Goal: Task Accomplishment & Management: Use online tool/utility

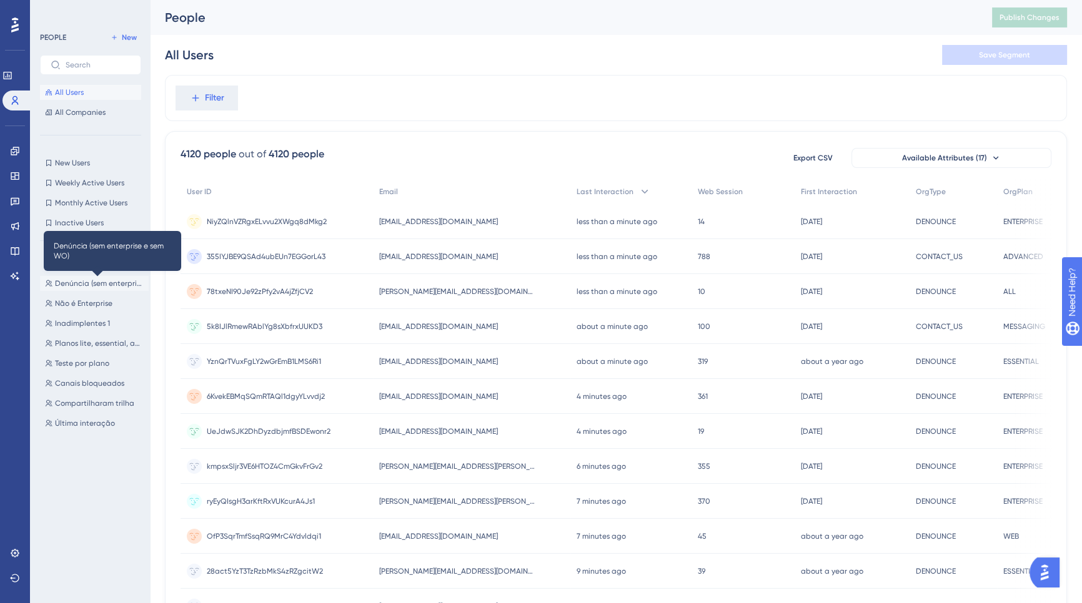
click at [94, 285] on span "Denúncia (sem enterprise e sem WO)" at bounding box center [99, 283] width 89 height 10
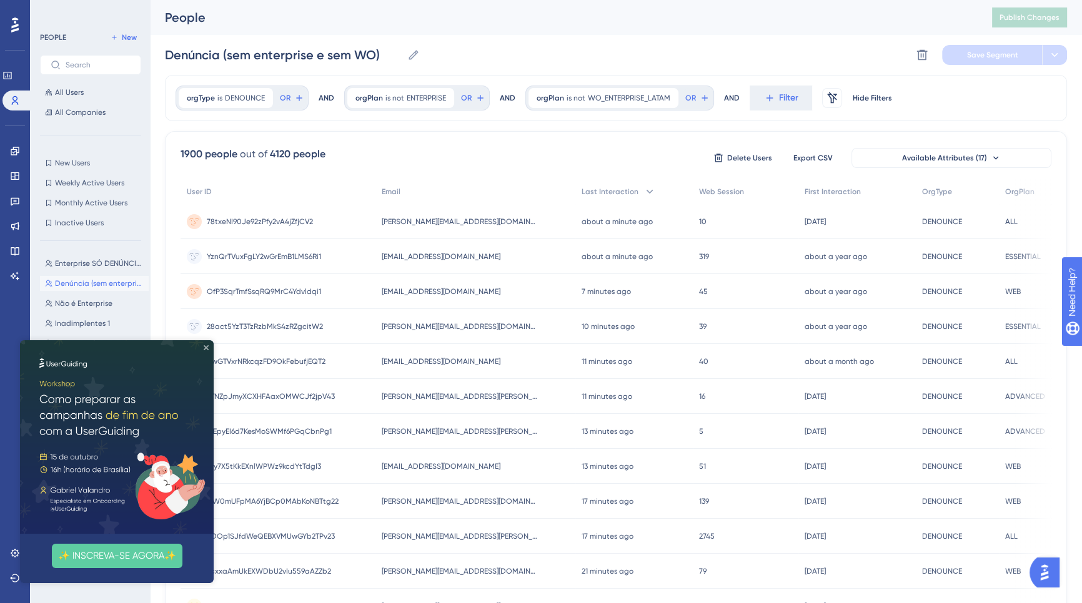
click at [206, 348] on icon "Close Preview" at bounding box center [206, 347] width 5 height 5
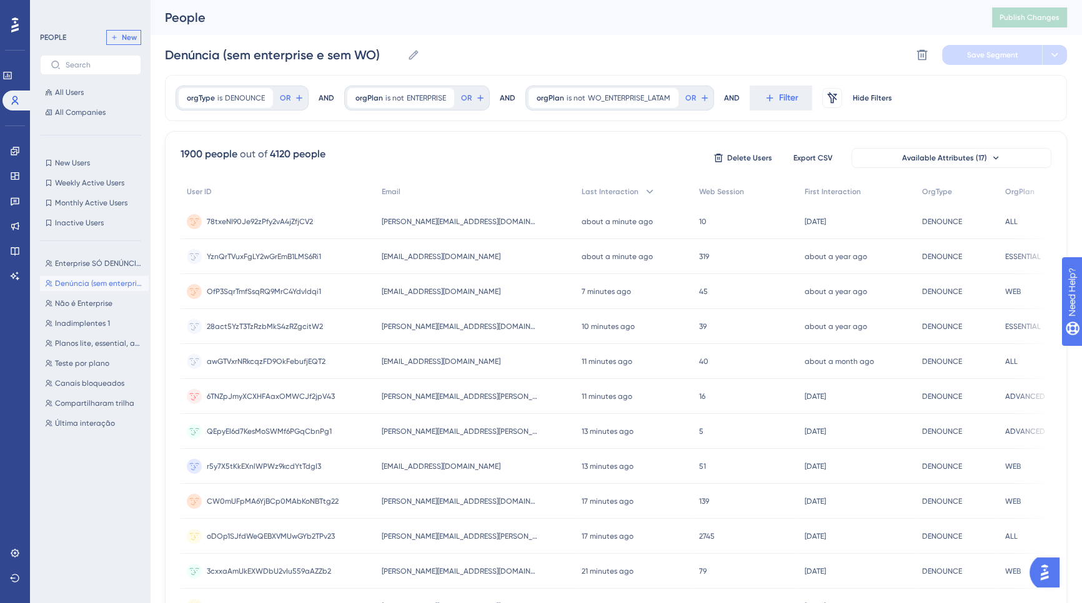
click at [131, 38] on span "New" at bounding box center [129, 37] width 15 height 10
type input "New Segment"
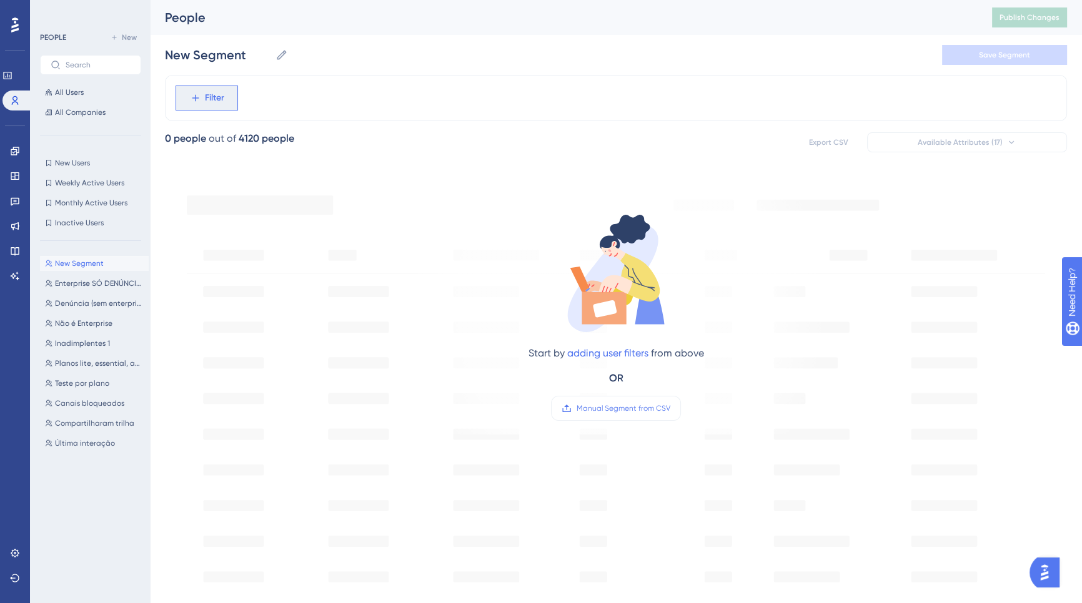
click at [223, 101] on span "Filter" at bounding box center [214, 98] width 19 height 15
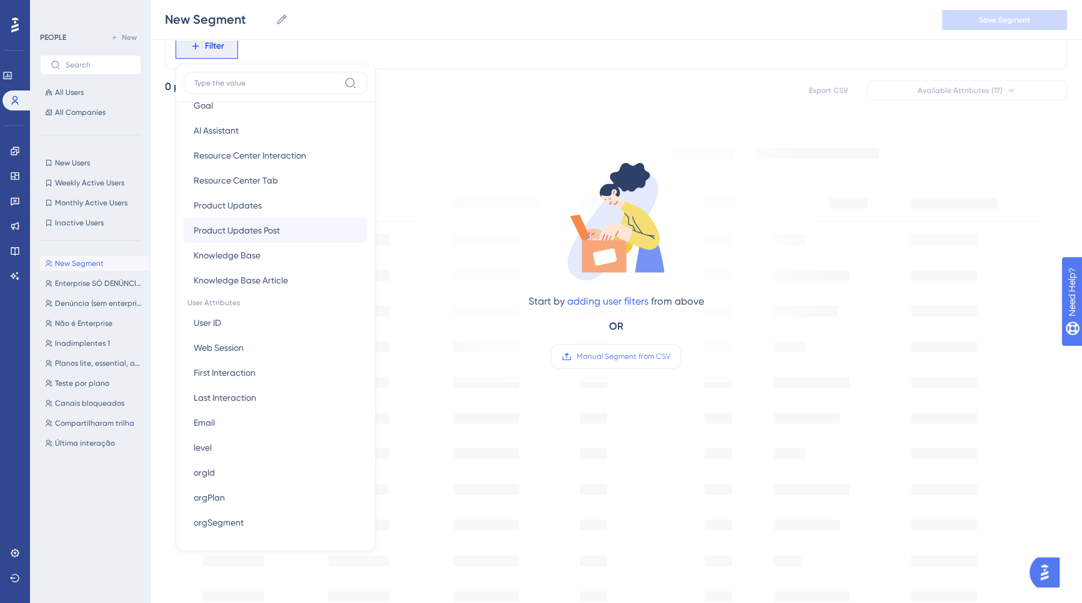
scroll to position [416, 0]
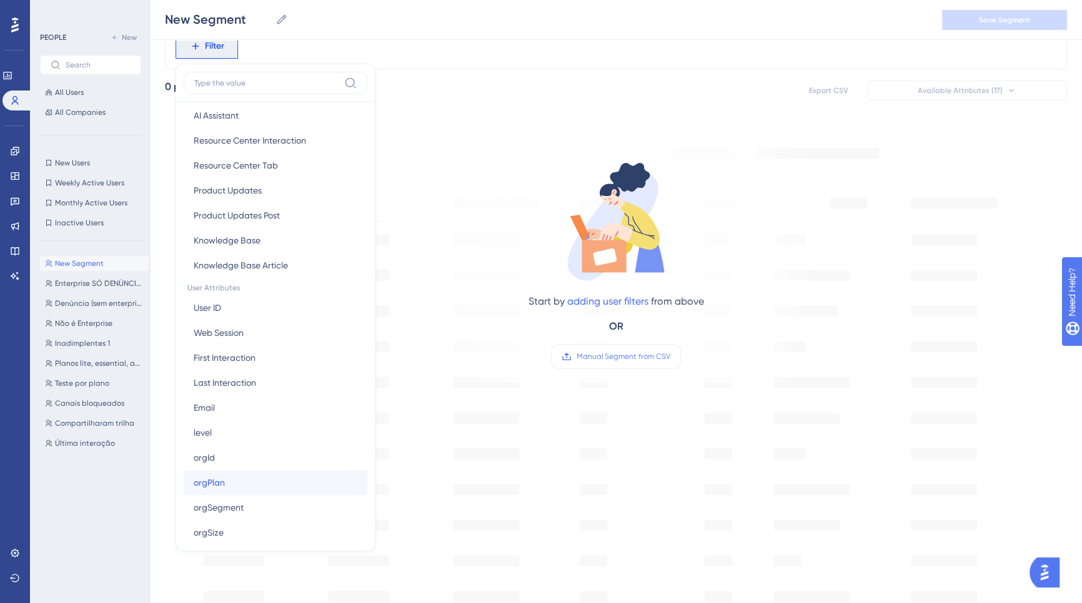
click at [242, 482] on button "orgPlan orgPlan" at bounding box center [276, 482] width 184 height 25
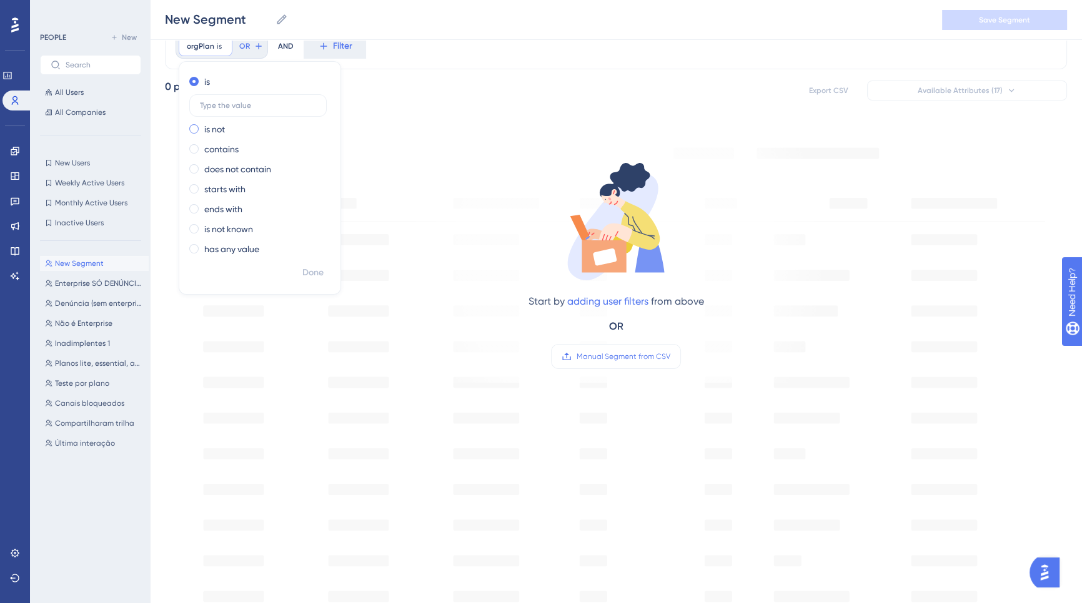
click at [237, 131] on div "is not" at bounding box center [257, 129] width 136 height 15
type input "enterprise"
click at [308, 274] on span "Done" at bounding box center [312, 272] width 21 height 15
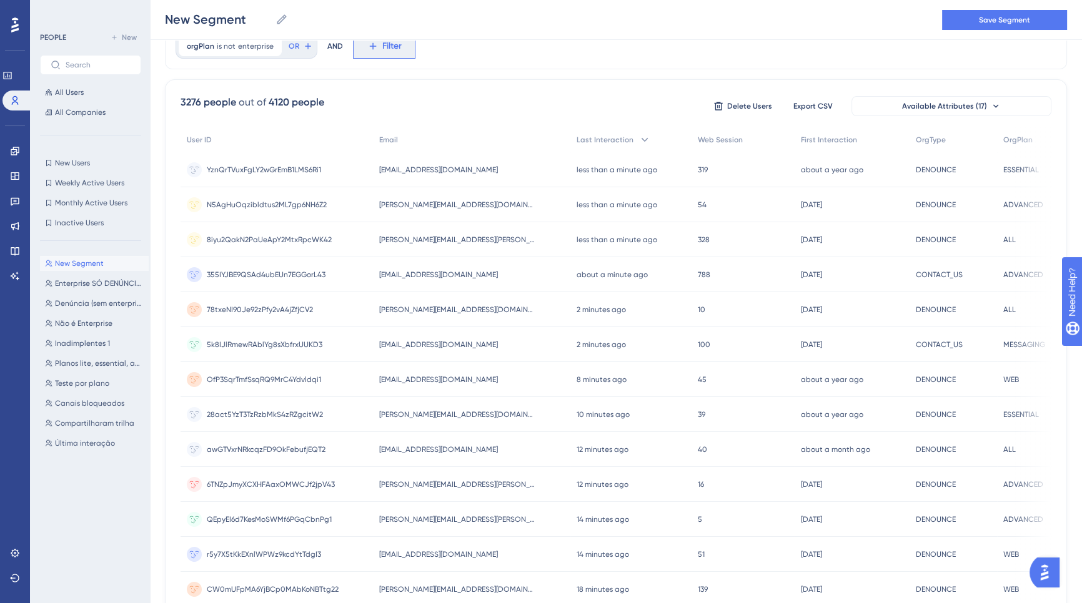
click at [393, 49] on span "Filter" at bounding box center [391, 46] width 19 height 15
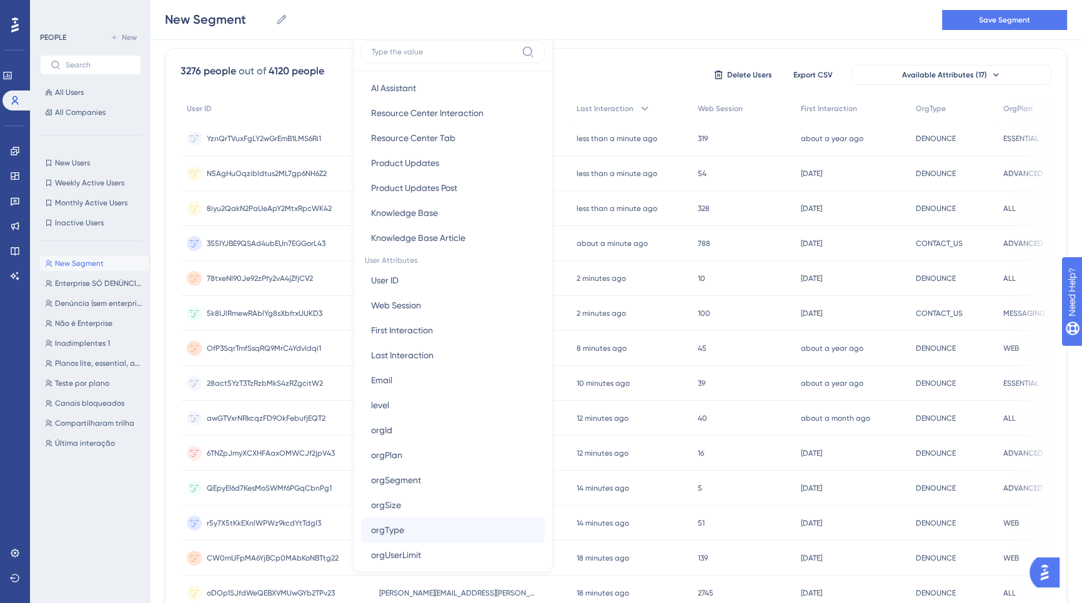
scroll to position [541, 0]
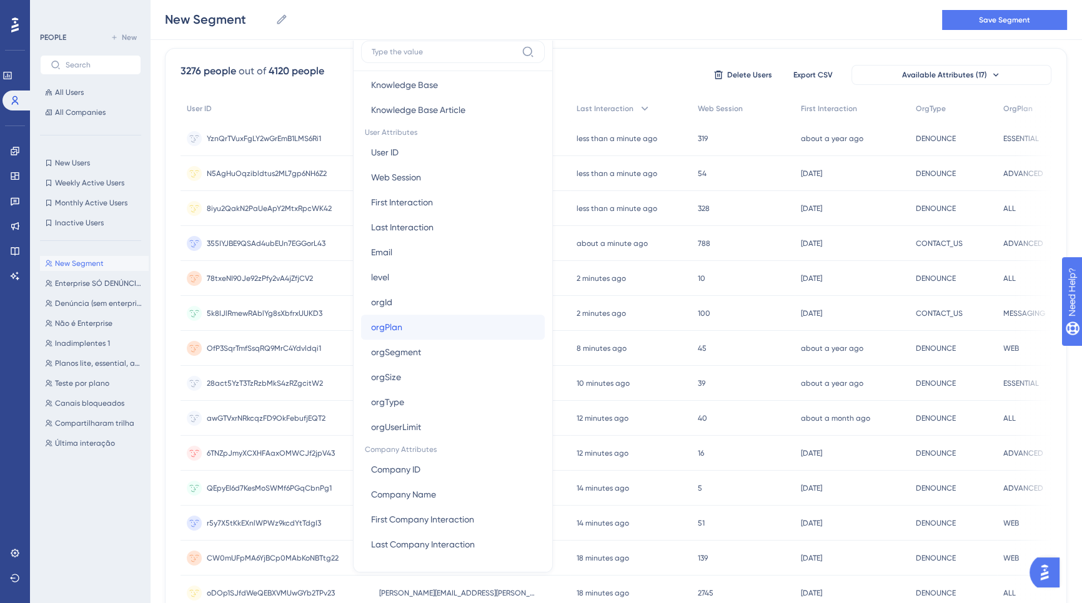
click at [399, 330] on button "orgPlan orgPlan" at bounding box center [453, 327] width 184 height 25
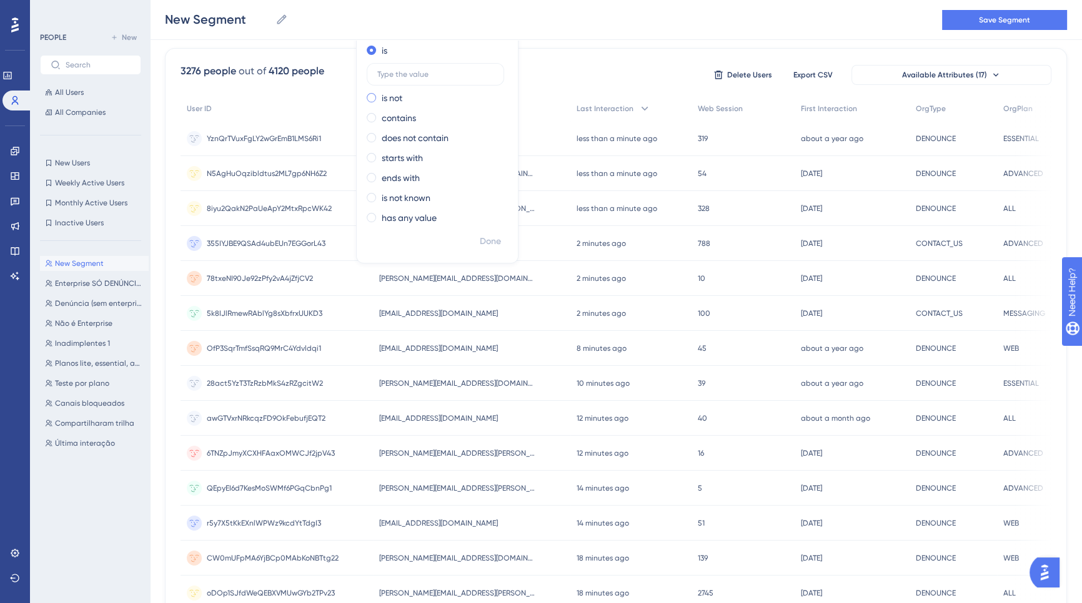
click at [396, 99] on label "is not" at bounding box center [392, 98] width 21 height 15
type input "essential"
click at [493, 239] on span "Done" at bounding box center [490, 241] width 21 height 15
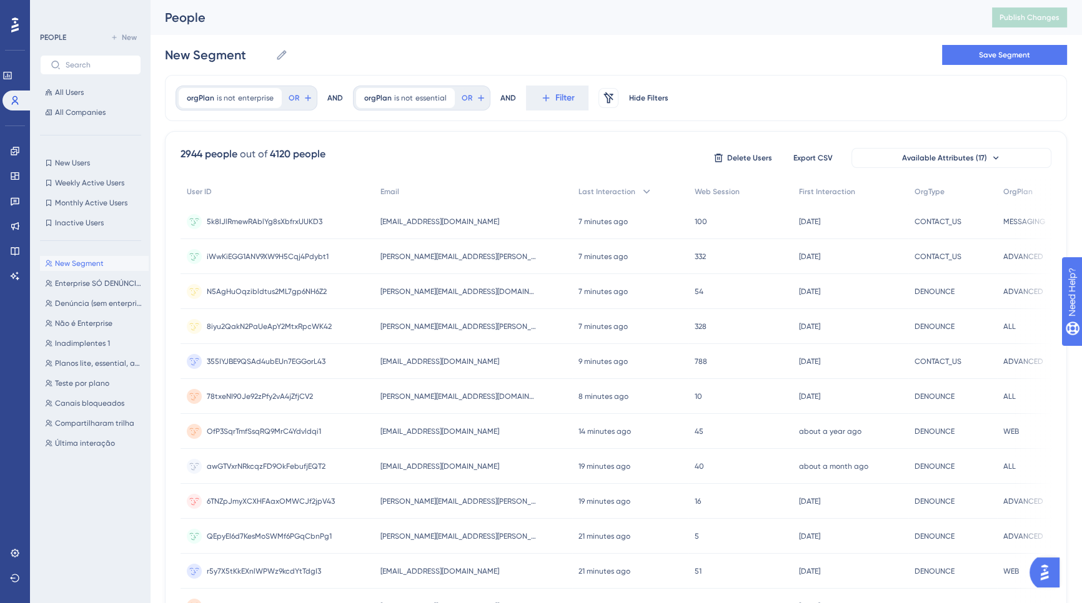
scroll to position [0, 8]
click at [555, 101] on span "Filter" at bounding box center [564, 98] width 19 height 15
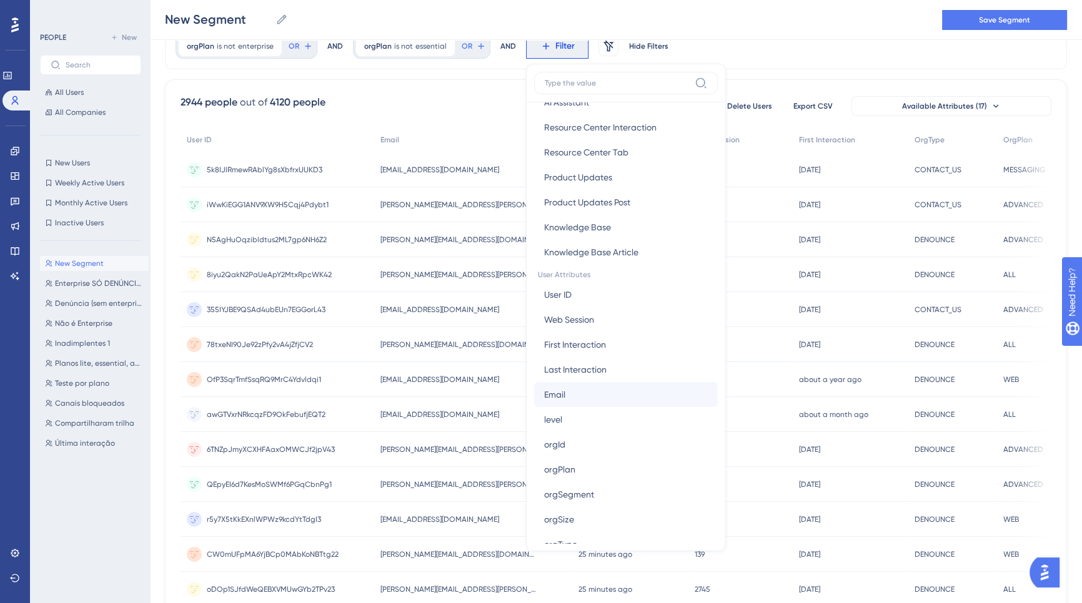
scroll to position [475, 0]
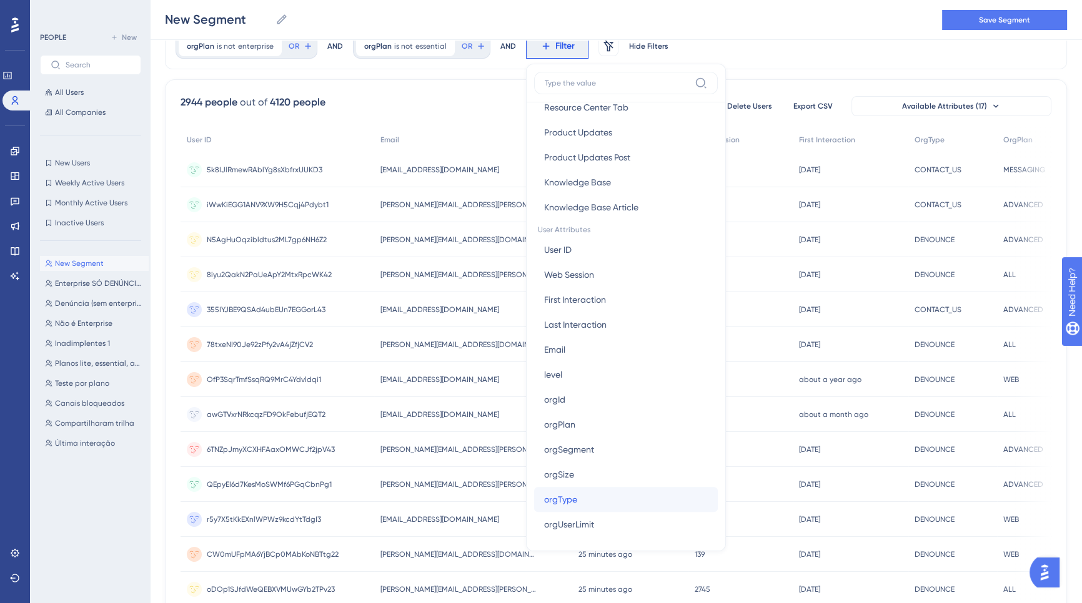
click at [553, 495] on span "orgType" at bounding box center [560, 499] width 33 height 15
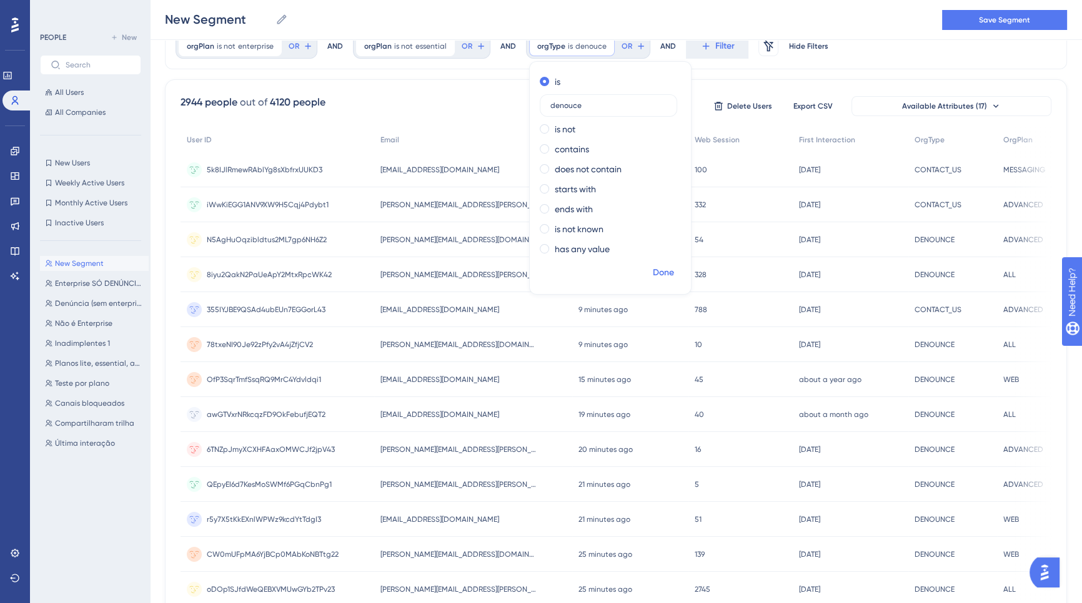
type input "denouce"
click at [653, 272] on span "Done" at bounding box center [663, 272] width 21 height 15
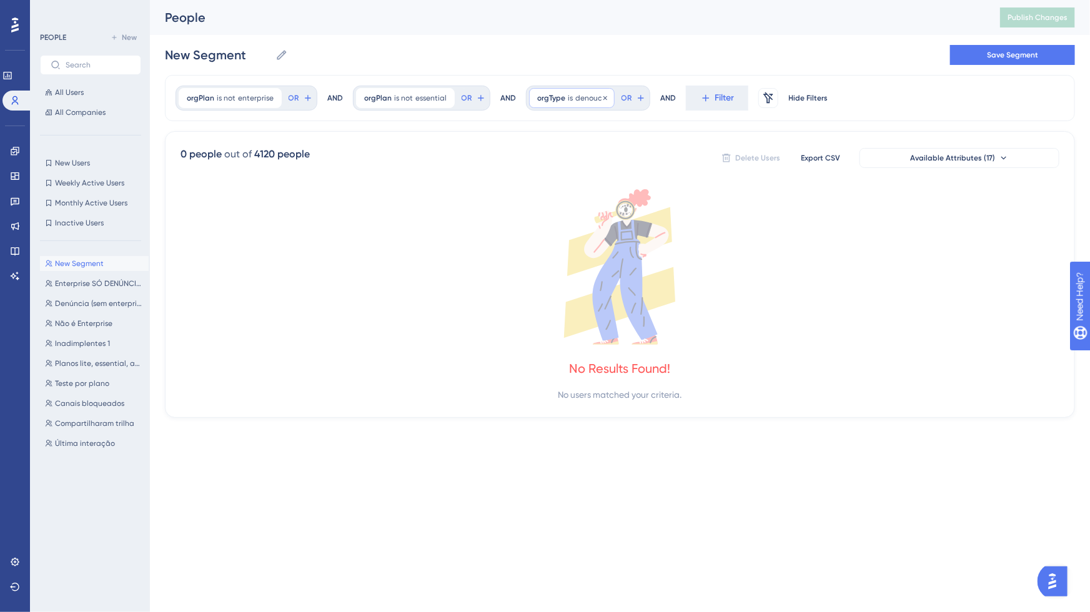
click at [576, 104] on div "orgType is denouce denouce Remove" at bounding box center [572, 98] width 86 height 20
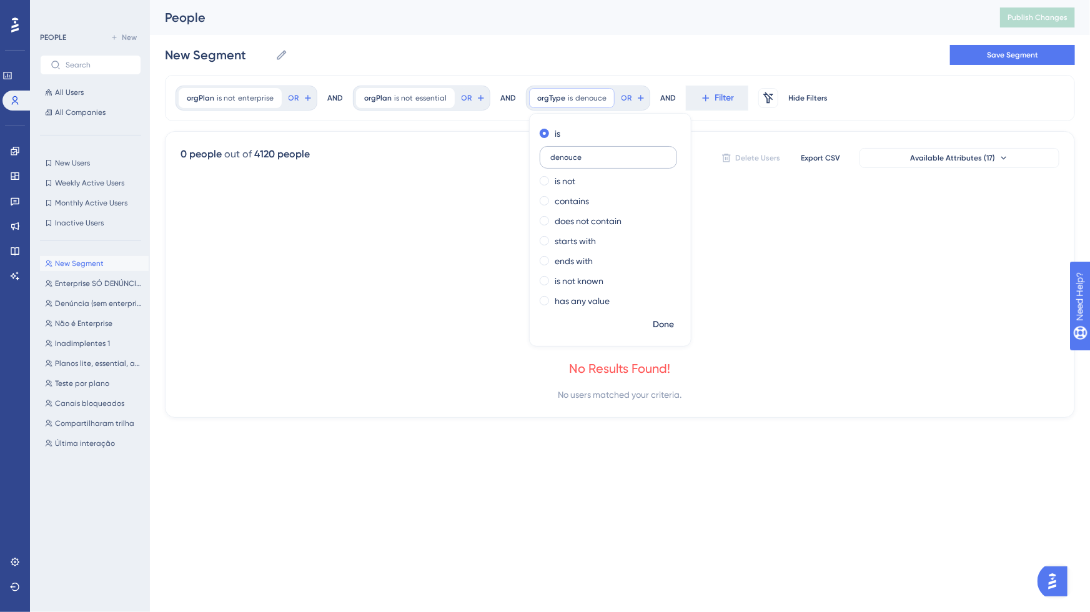
click at [599, 153] on input "denouce" at bounding box center [608, 157] width 116 height 9
click at [664, 331] on span "Done" at bounding box center [663, 324] width 21 height 15
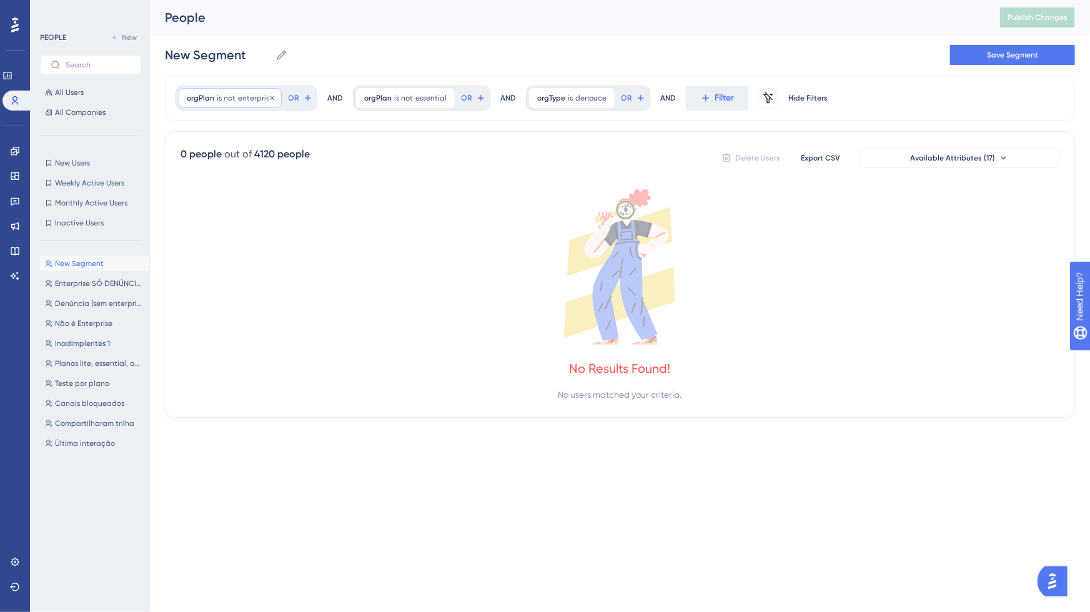
click at [239, 93] on span "enterprise" at bounding box center [256, 98] width 36 height 10
click at [219, 126] on div "is" at bounding box center [257, 133] width 136 height 15
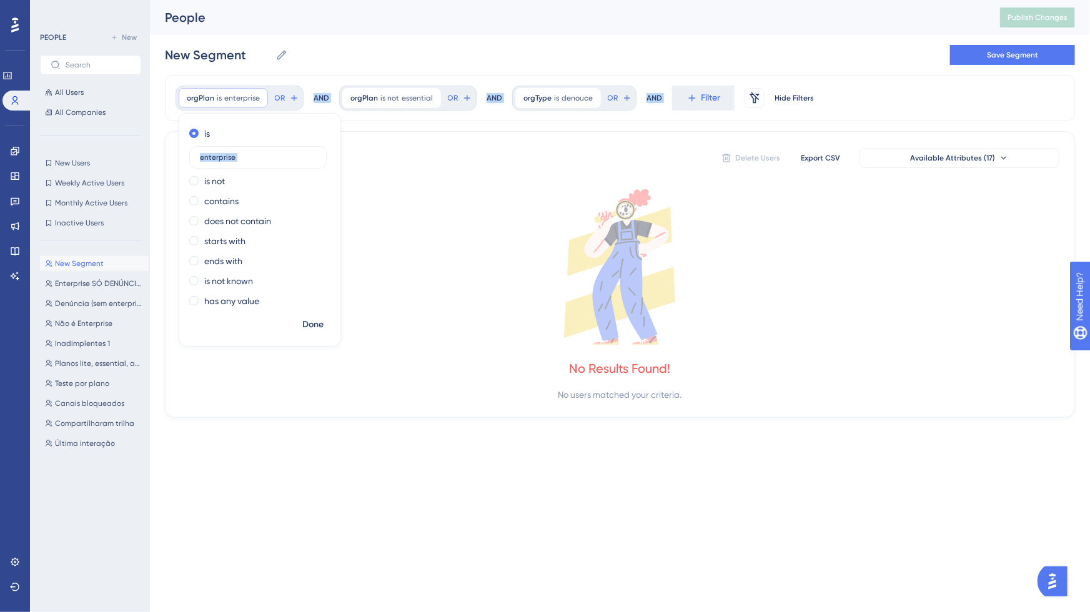
drag, startPoint x: 251, startPoint y: 165, endPoint x: 176, endPoint y: 157, distance: 75.3
click at [176, 157] on div "orgPlan is enterprise enterprise Remove is enterprise is not contains does not …" at bounding box center [620, 246] width 910 height 343
click at [275, 102] on span "OR" at bounding box center [280, 98] width 11 height 10
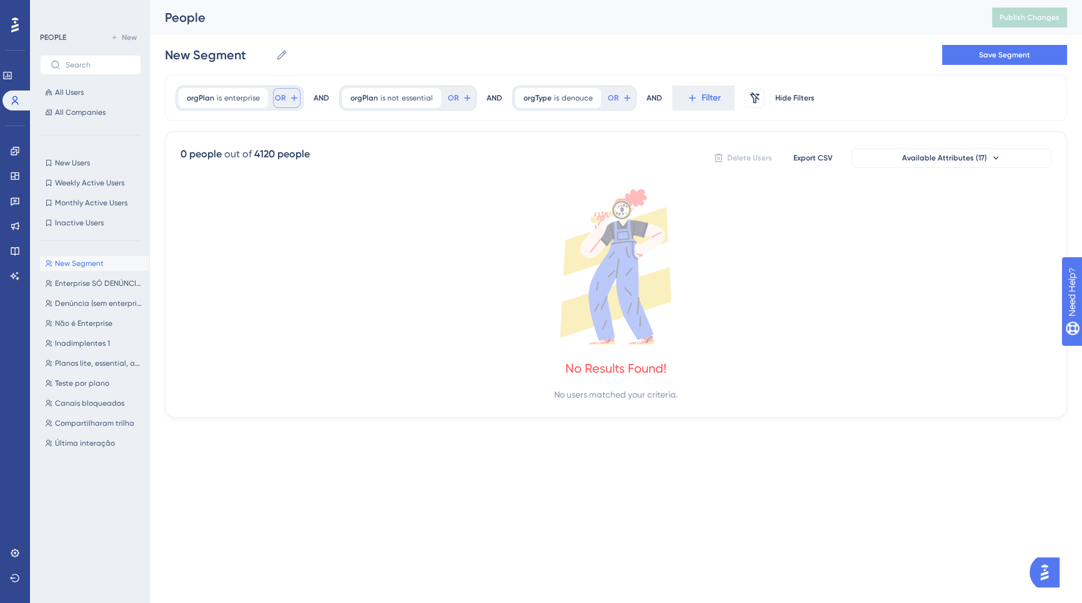
scroll to position [56, 0]
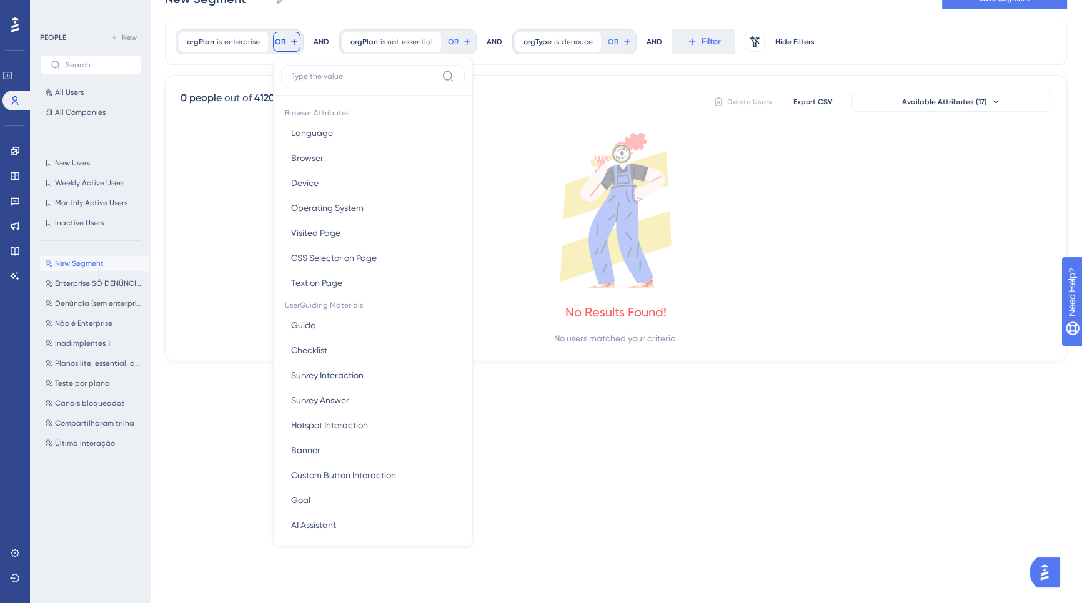
click at [215, 94] on div "0 people" at bounding box center [200, 98] width 41 height 15
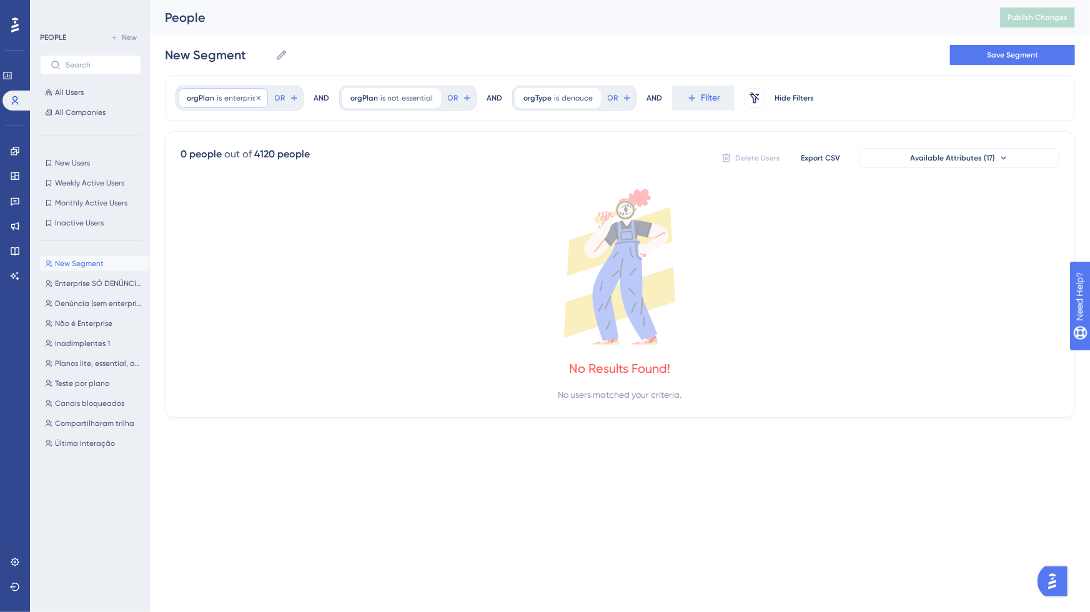
click at [233, 98] on span "enterprise" at bounding box center [242, 98] width 36 height 10
click at [188, 96] on span "orgPlan" at bounding box center [200, 98] width 27 height 10
click at [279, 97] on span "OR" at bounding box center [280, 98] width 11 height 10
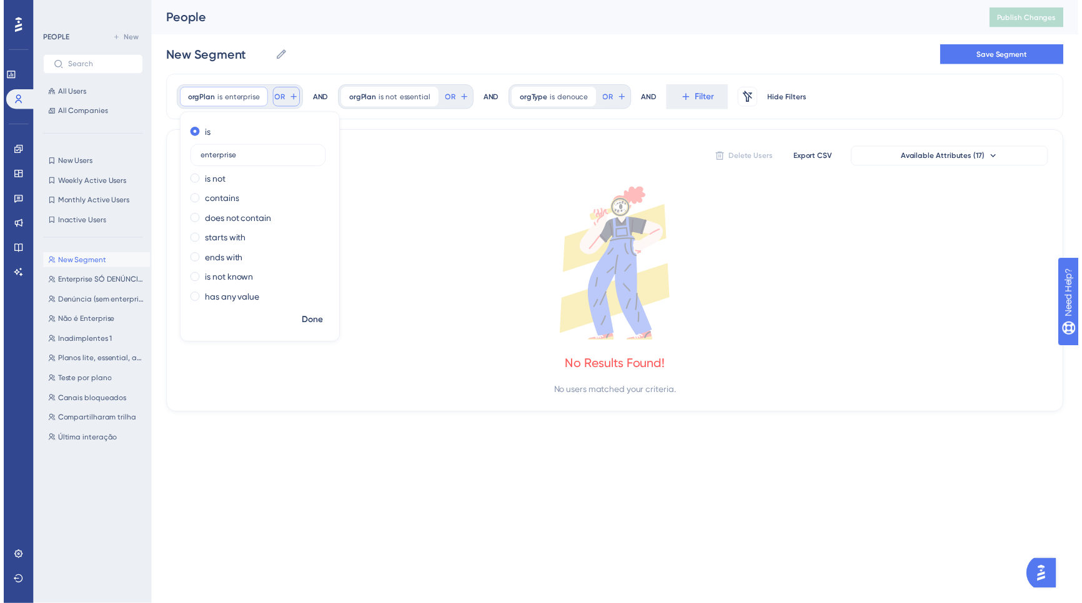
scroll to position [56, 0]
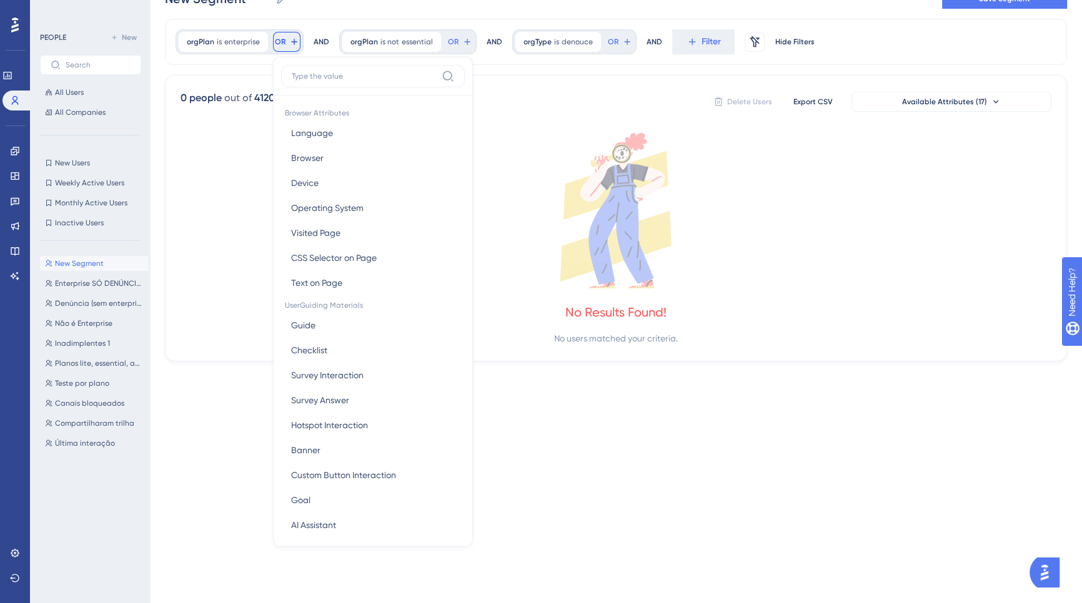
click at [551, 150] on icon at bounding box center [615, 210] width 870 height 155
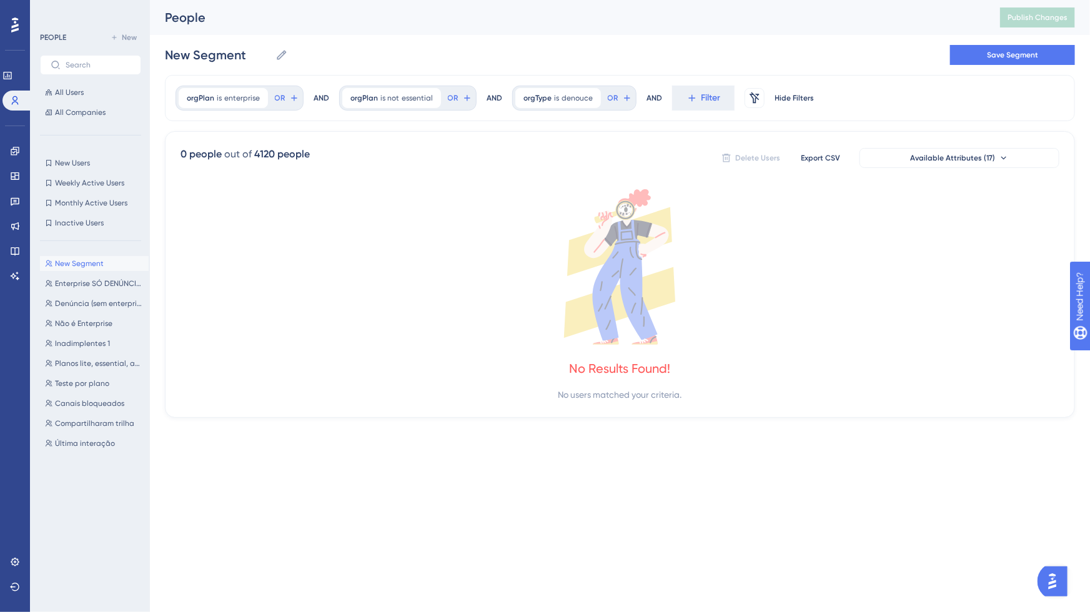
click at [76, 266] on span "New Segment" at bounding box center [79, 264] width 49 height 10
click at [17, 89] on div "Performance Users" at bounding box center [14, 88] width 25 height 45
click at [14, 93] on link at bounding box center [17, 101] width 30 height 20
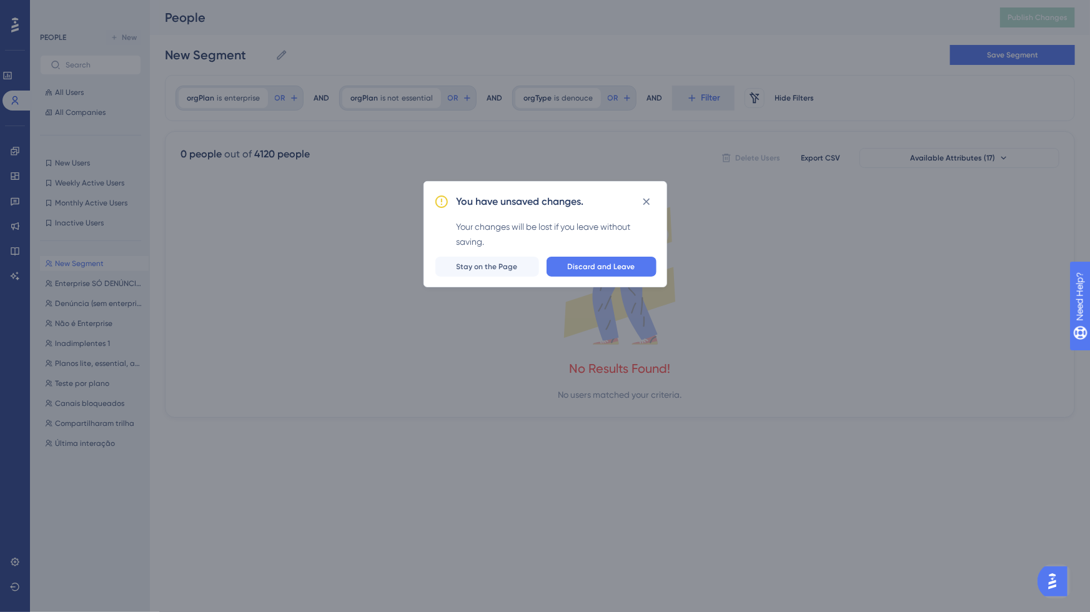
click at [15, 73] on div "You have unsaved changes. Your changes will be lost if you leave without saving…" at bounding box center [545, 306] width 1090 height 612
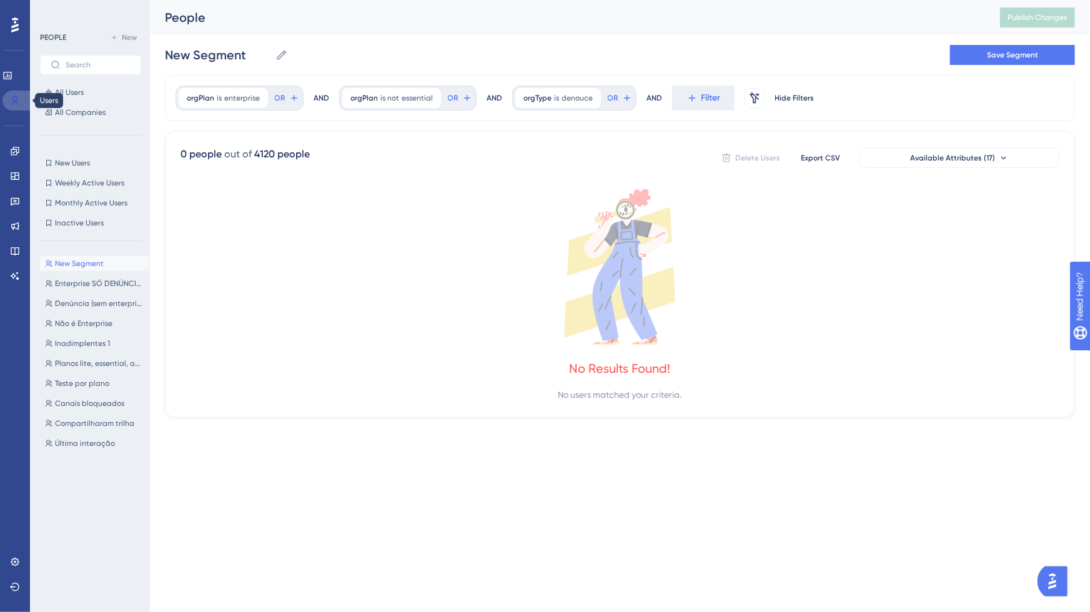
click at [19, 107] on link at bounding box center [17, 101] width 30 height 20
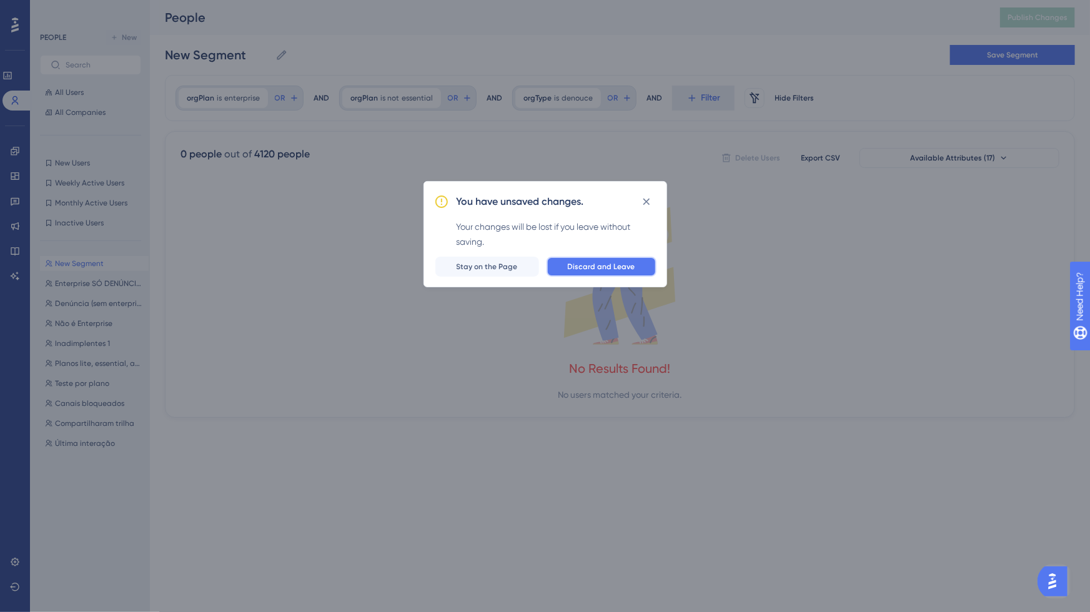
click at [614, 260] on button "Discard and Leave" at bounding box center [601, 267] width 110 height 20
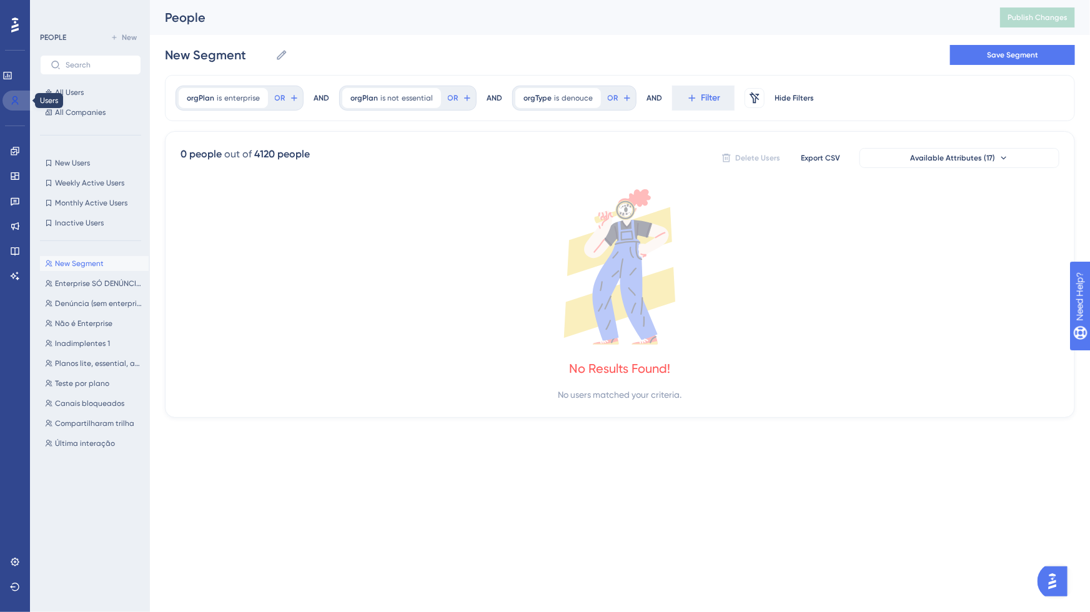
click at [4, 99] on link at bounding box center [17, 101] width 30 height 20
click at [11, 98] on icon at bounding box center [15, 101] width 10 height 10
click at [17, 150] on icon at bounding box center [15, 151] width 10 height 10
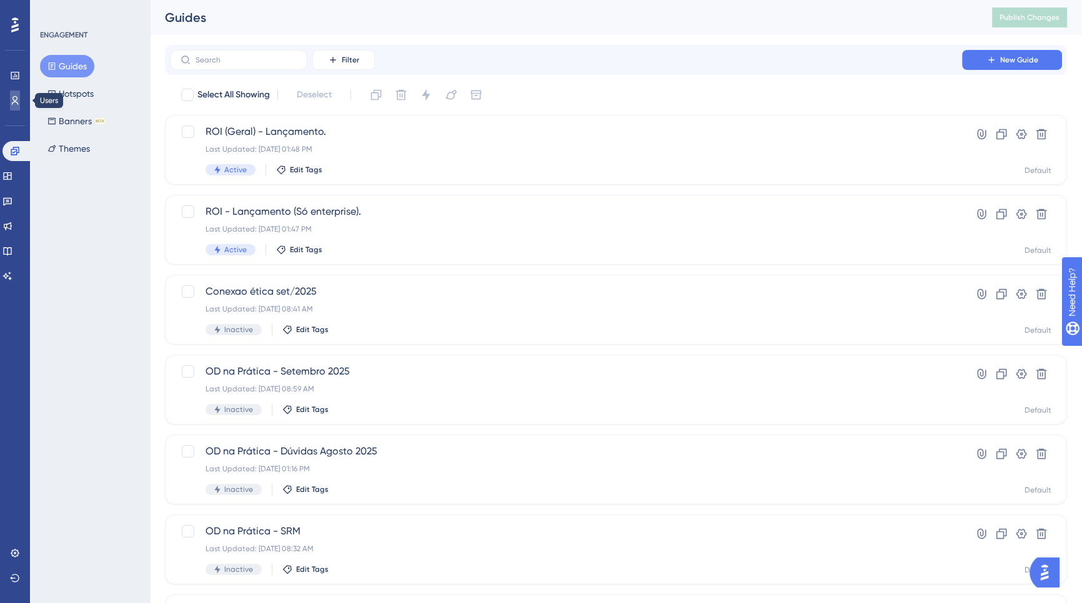
click at [18, 96] on icon at bounding box center [15, 101] width 10 height 10
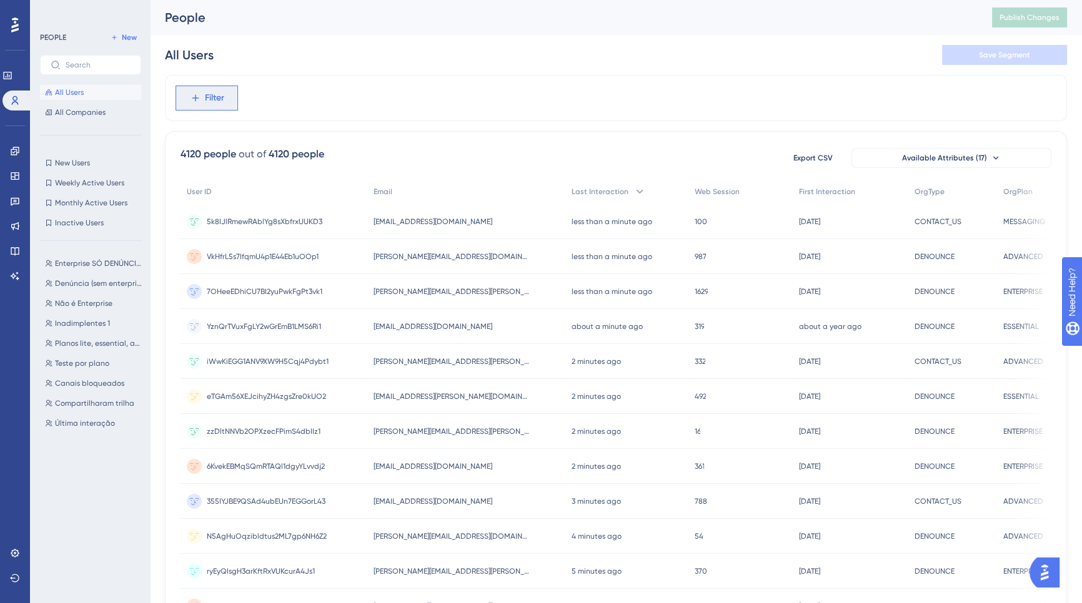
click at [188, 92] on button "Filter" at bounding box center [206, 98] width 62 height 25
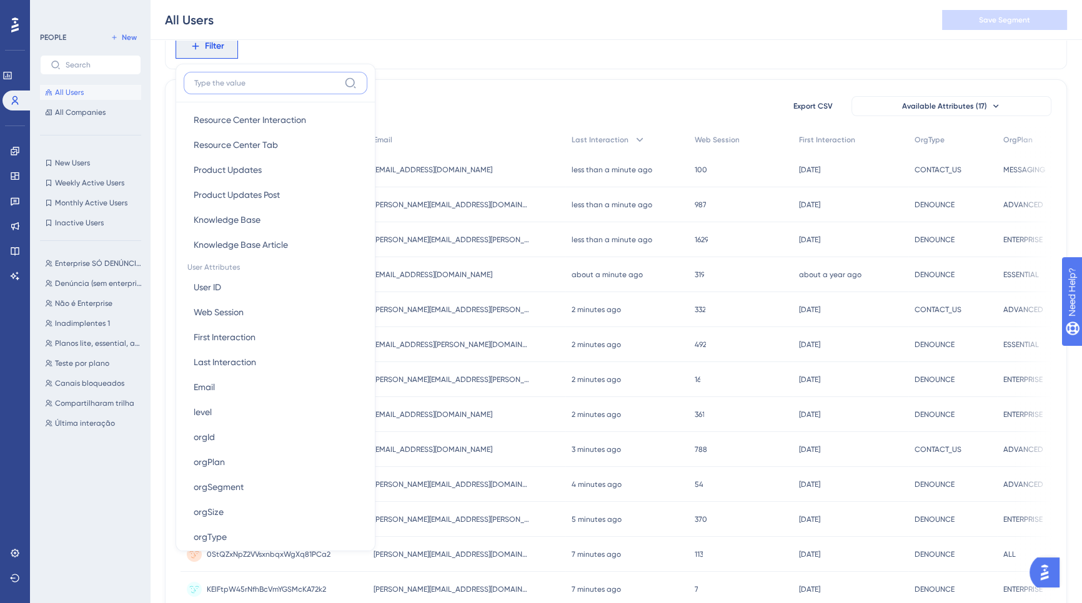
scroll to position [593, 0]
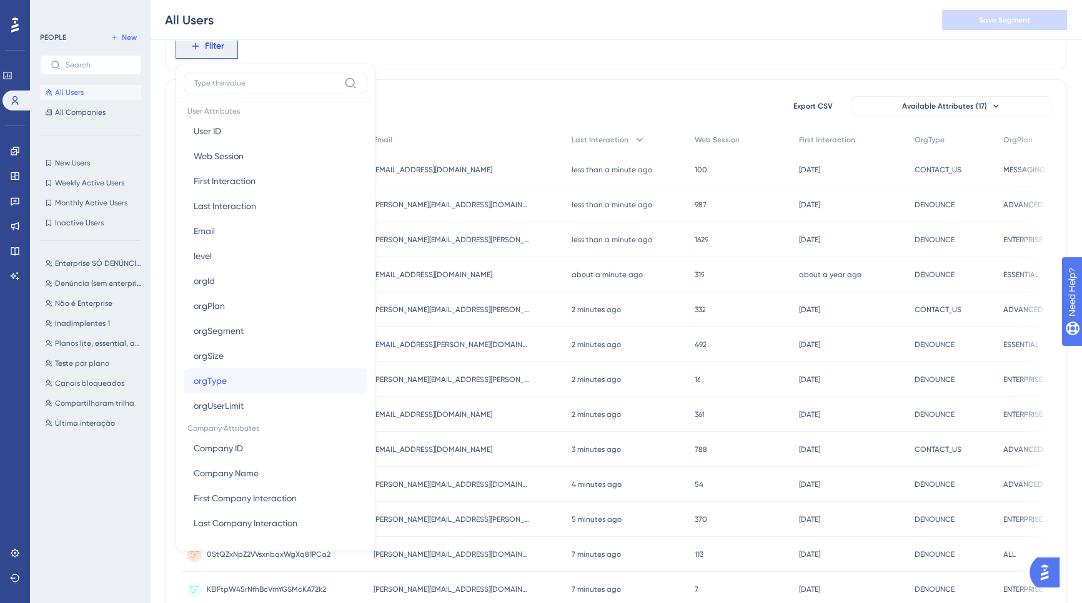
click at [235, 387] on button "orgType orgType" at bounding box center [276, 380] width 184 height 25
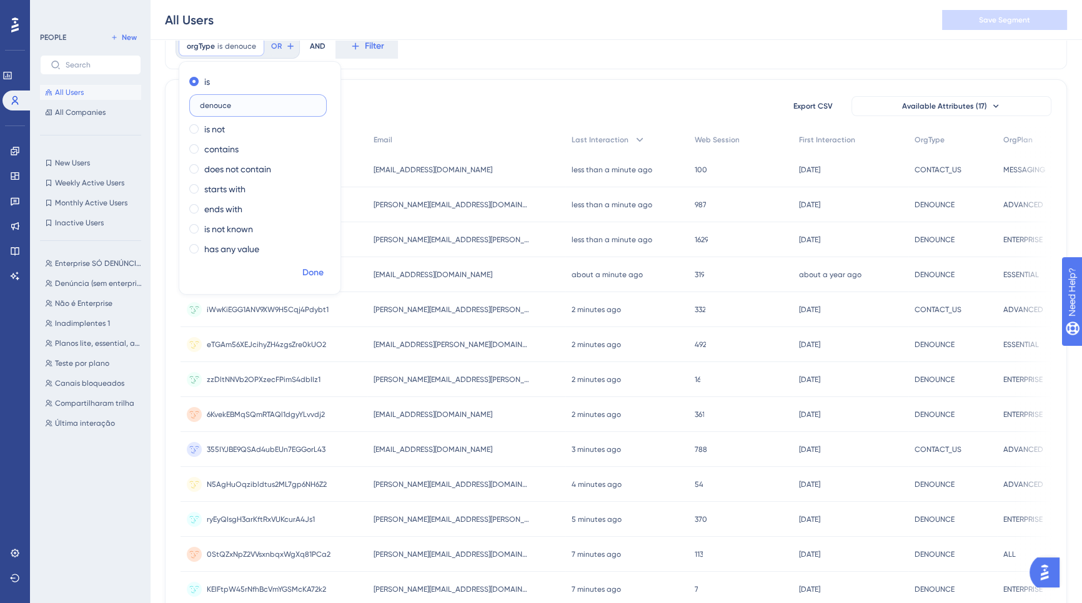
type input "denouce"
click at [320, 274] on span "Done" at bounding box center [312, 272] width 21 height 15
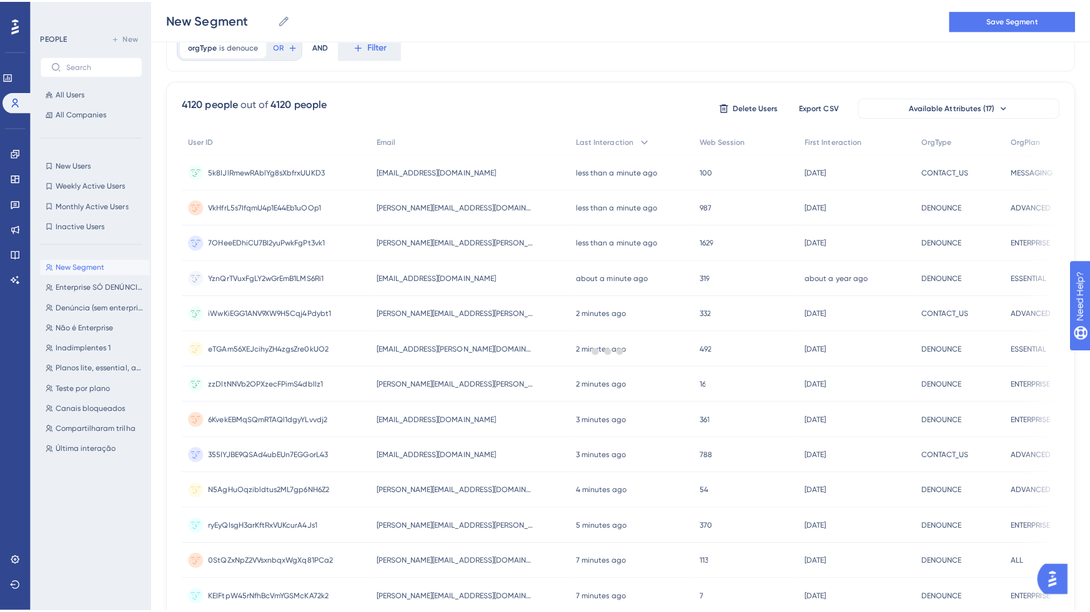
scroll to position [0, 0]
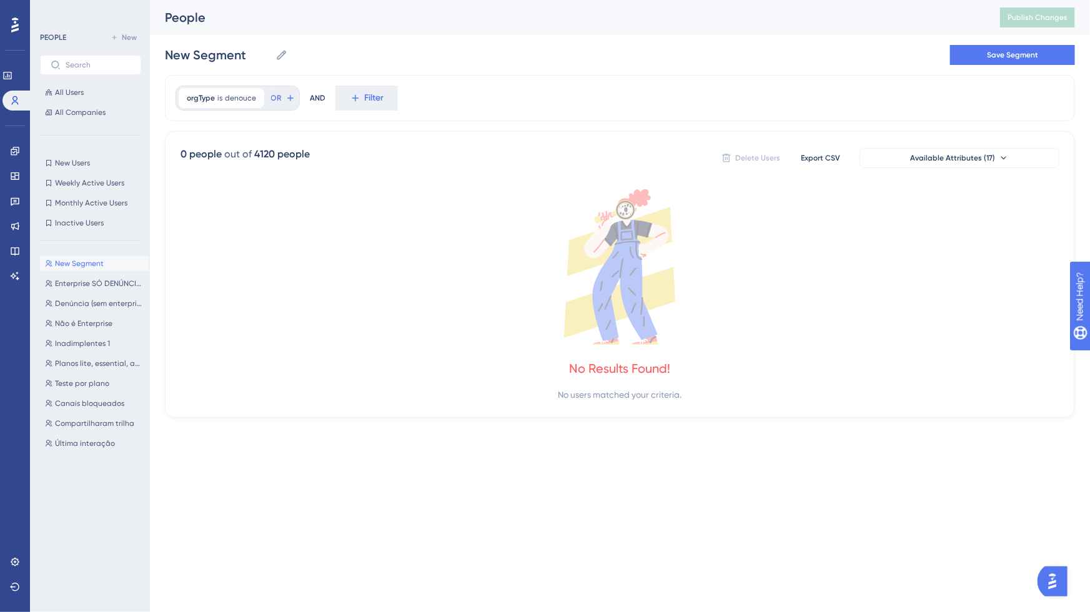
click at [373, 328] on icon at bounding box center [619, 266] width 879 height 155
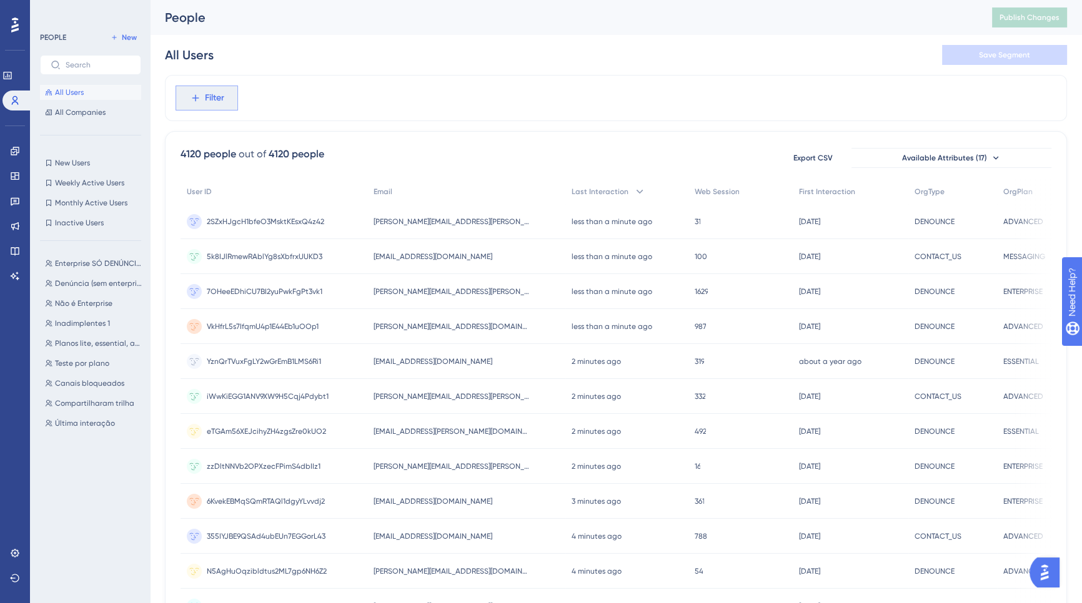
click at [227, 96] on button "Filter" at bounding box center [206, 98] width 62 height 25
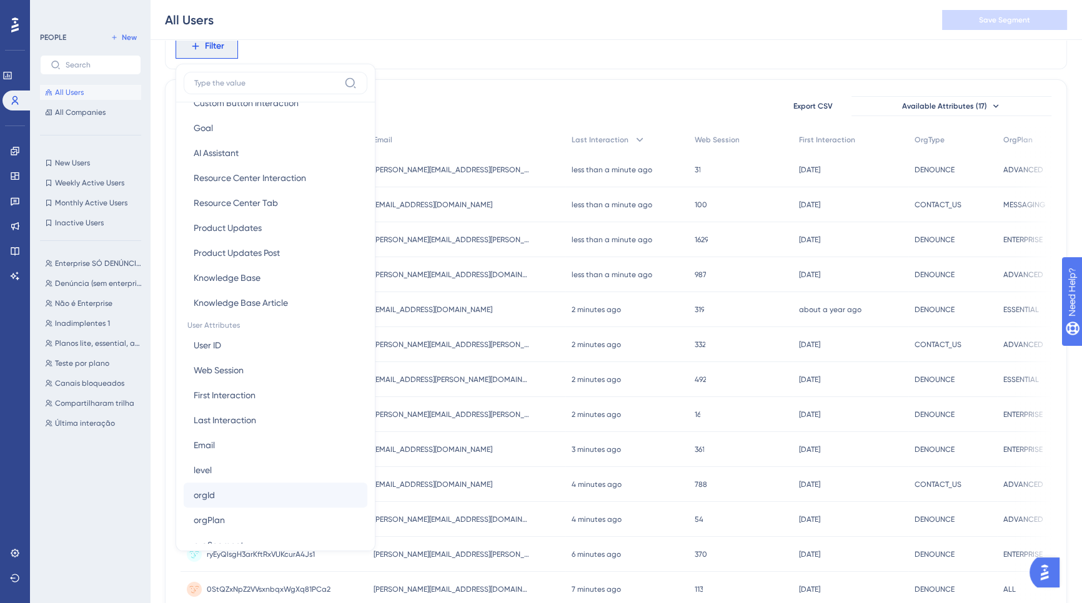
scroll to position [521, 0]
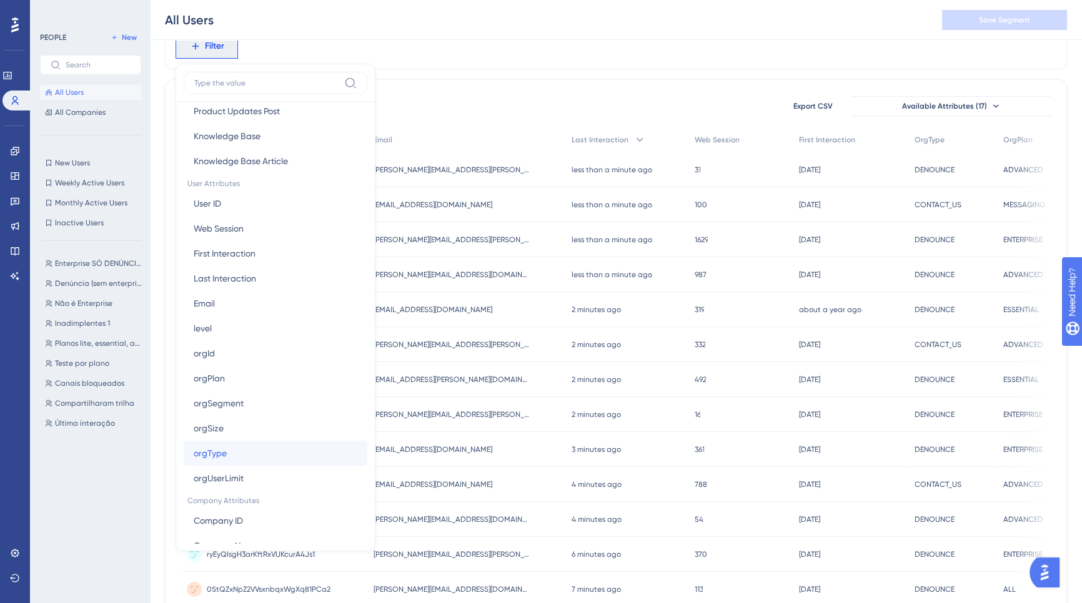
click at [217, 451] on span "orgType" at bounding box center [210, 453] width 33 height 15
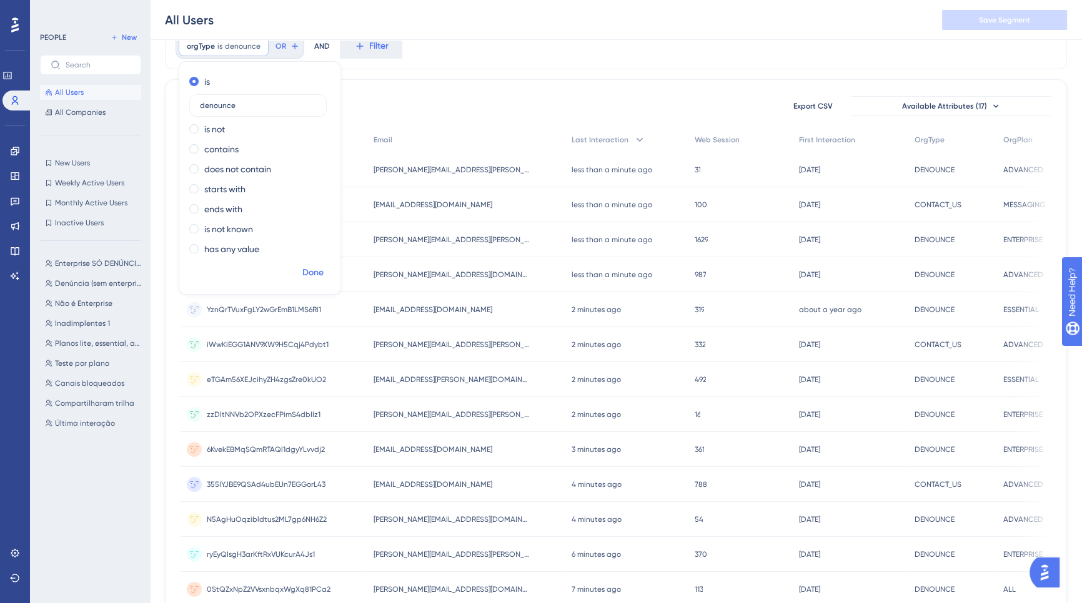
type input "denounce"
click at [312, 269] on span "Done" at bounding box center [312, 272] width 21 height 15
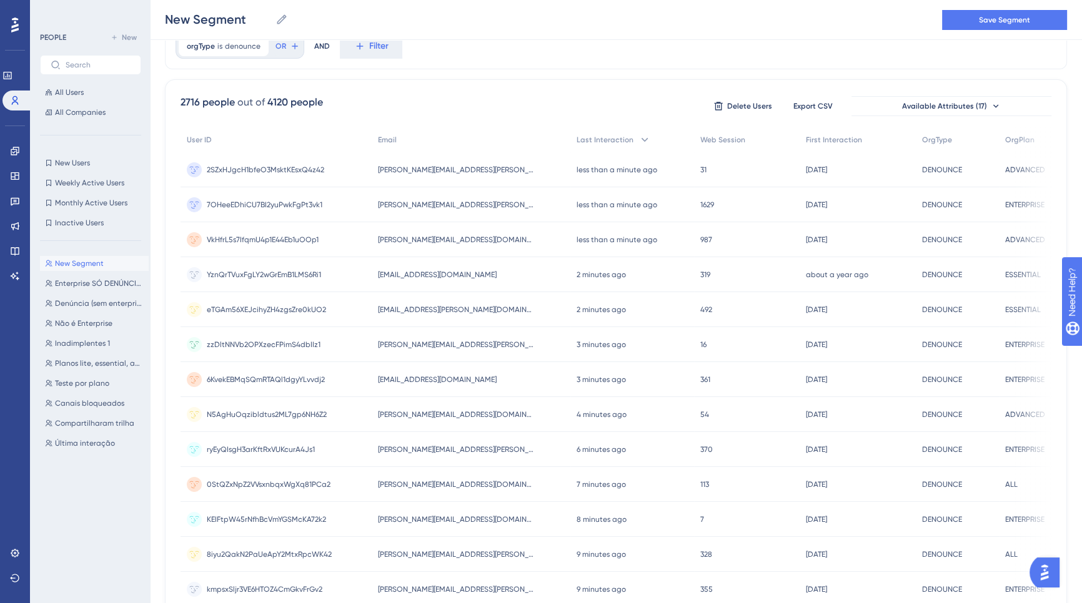
scroll to position [0, 0]
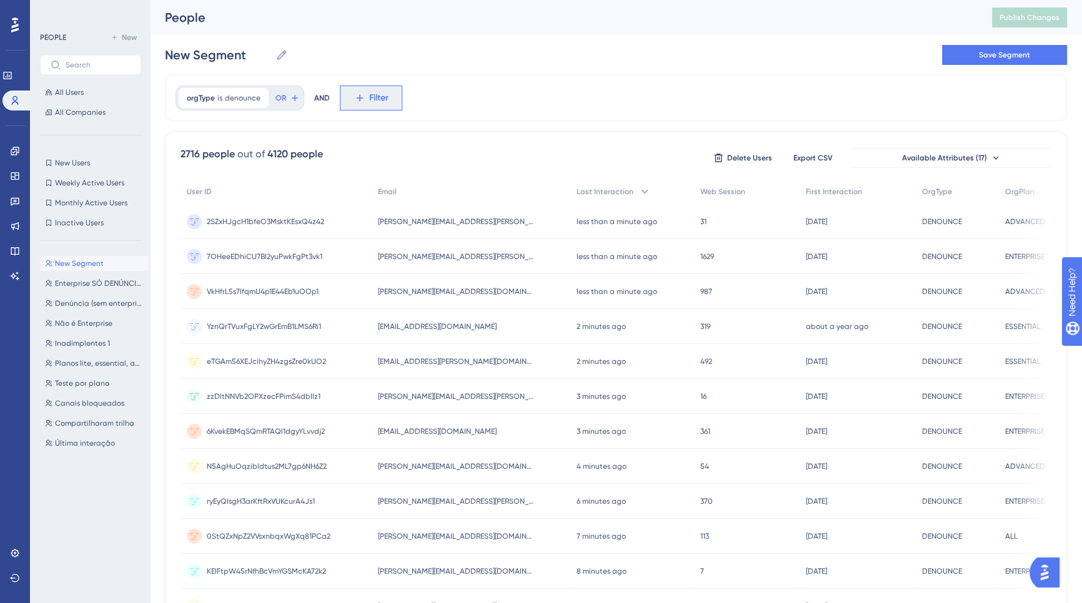
click at [365, 102] on button "Filter" at bounding box center [371, 98] width 62 height 25
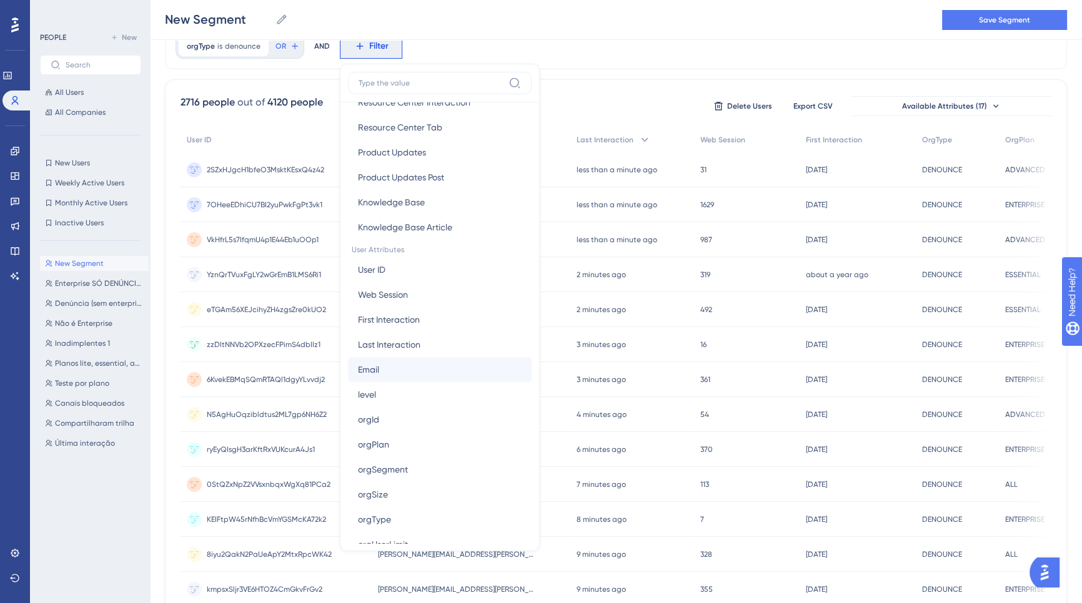
scroll to position [579, 0]
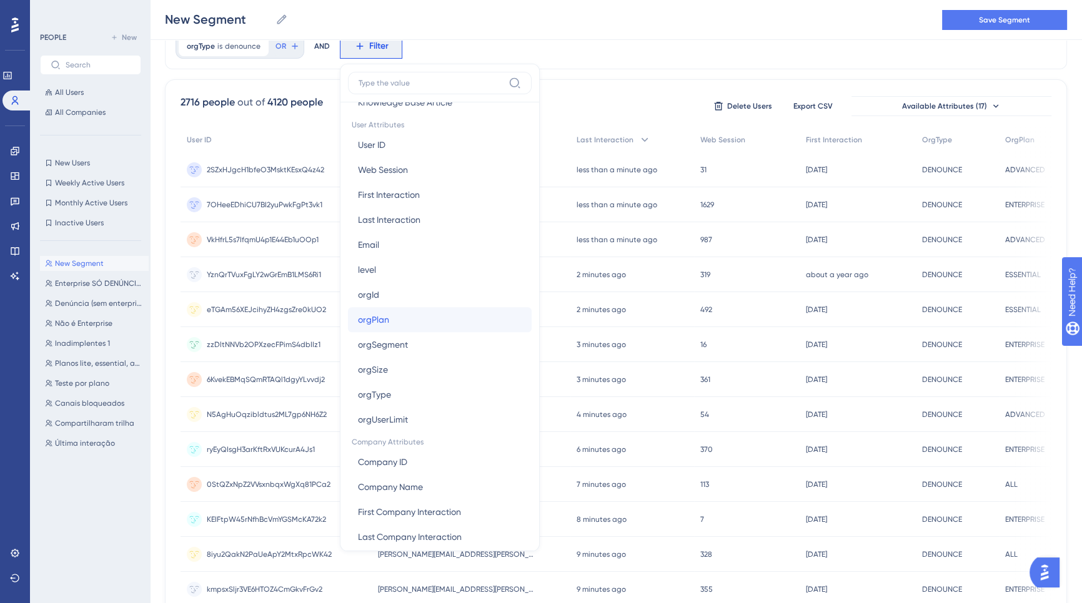
click at [394, 322] on button "orgPlan orgPlan" at bounding box center [440, 319] width 184 height 25
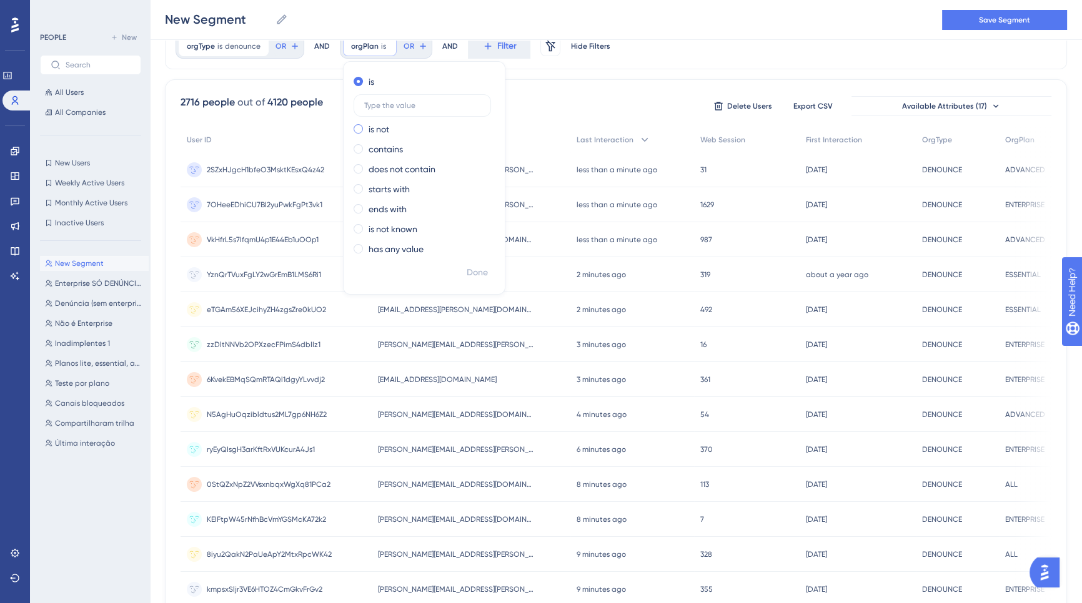
click at [375, 132] on label "is not" at bounding box center [378, 129] width 21 height 15
type input "advanced"
click at [476, 273] on span "Done" at bounding box center [476, 272] width 21 height 15
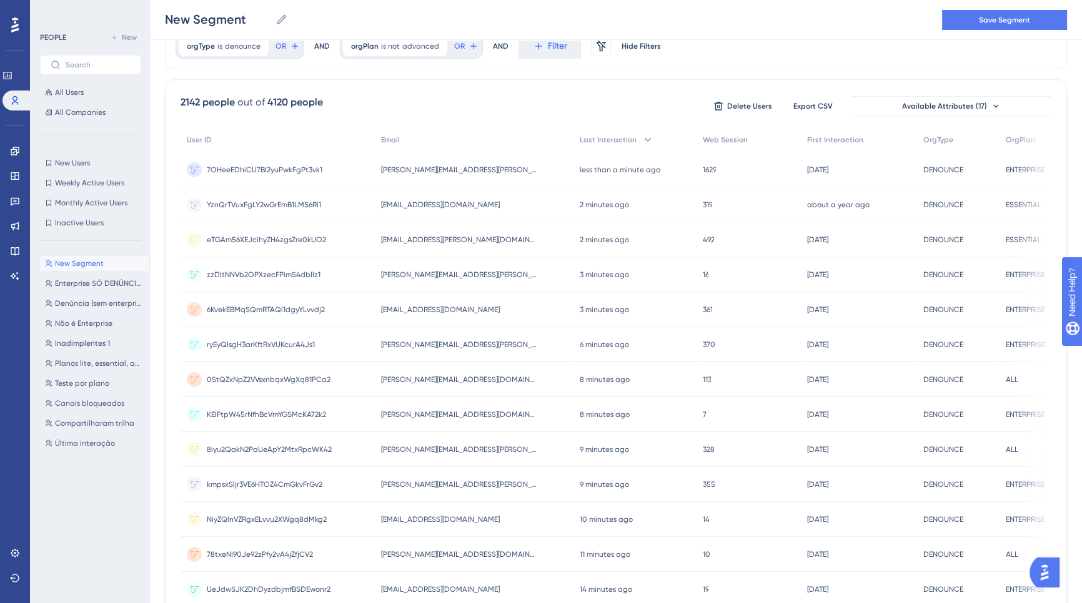
scroll to position [0, 0]
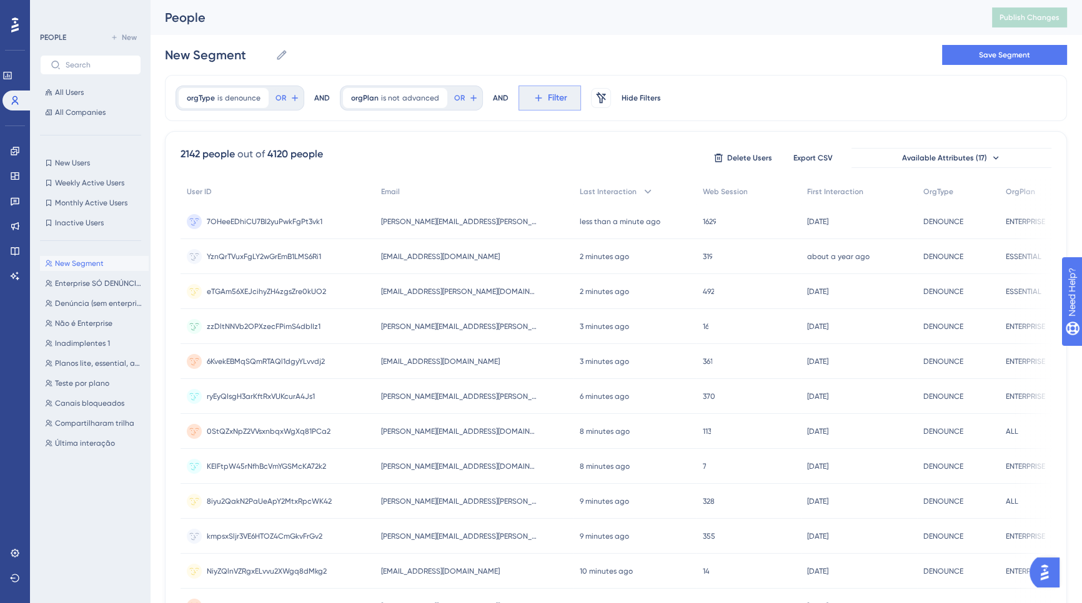
click at [552, 97] on span "Filter" at bounding box center [557, 98] width 19 height 15
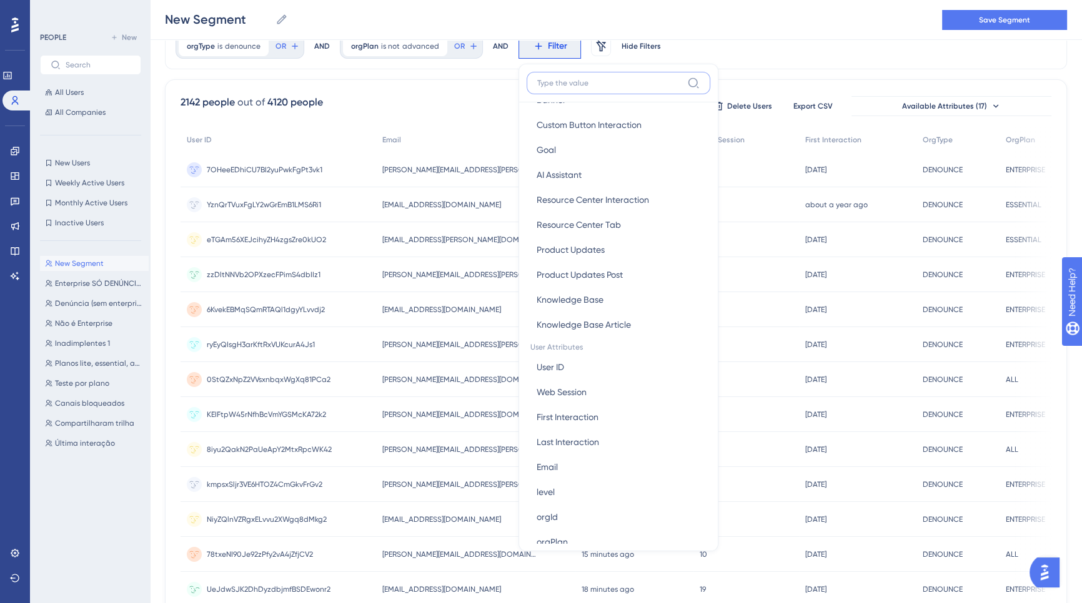
scroll to position [593, 0]
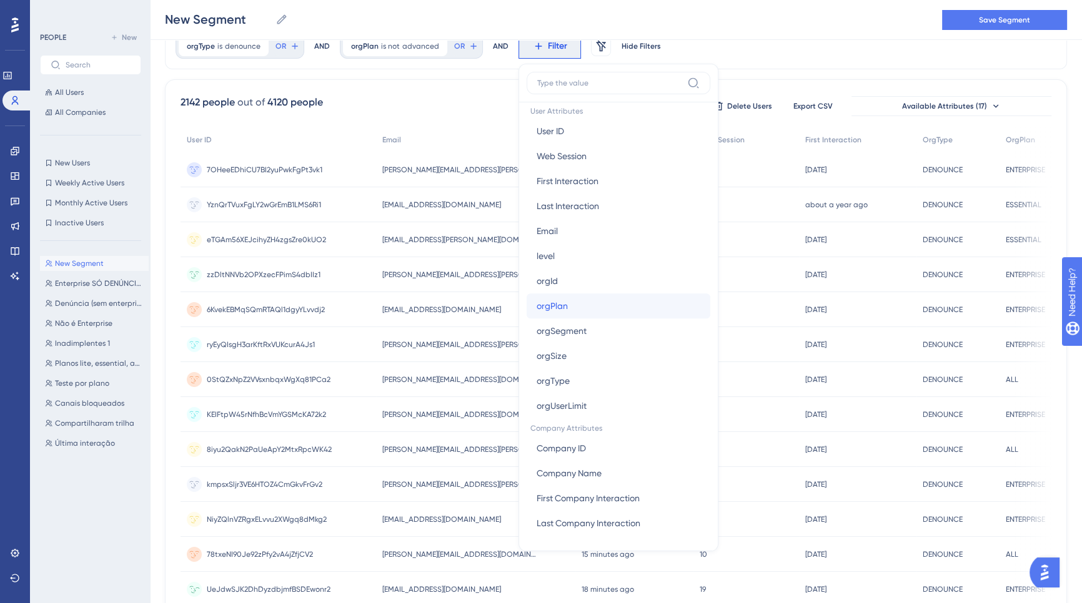
click at [569, 306] on button "orgPlan orgPlan" at bounding box center [618, 305] width 184 height 25
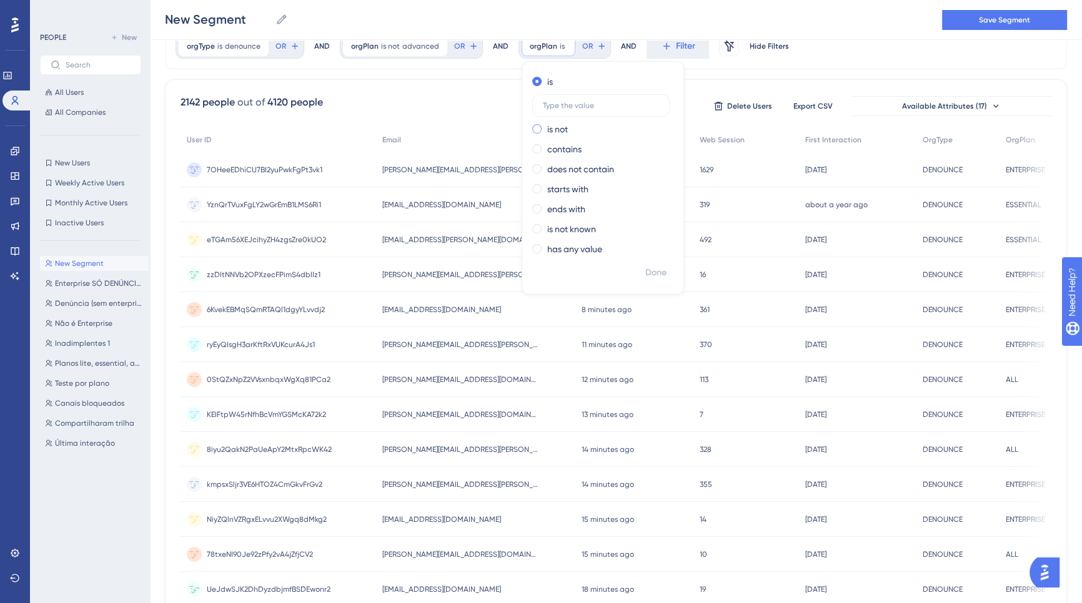
click at [567, 128] on div "is not" at bounding box center [600, 129] width 136 height 15
type input "enterprise"
click at [656, 272] on span "Done" at bounding box center [655, 272] width 21 height 15
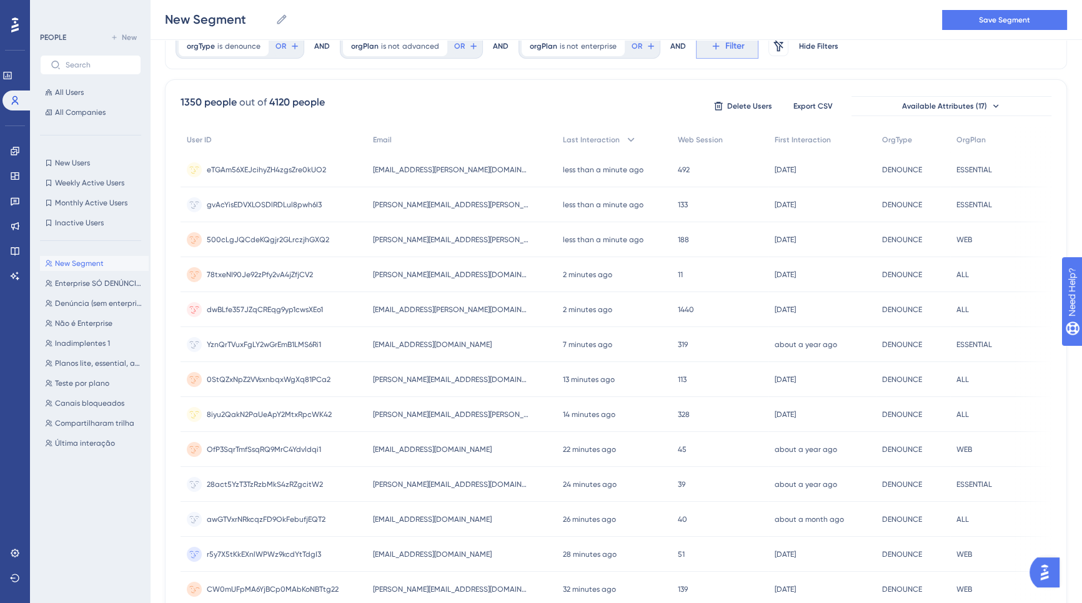
click at [710, 47] on icon at bounding box center [715, 46] width 11 height 11
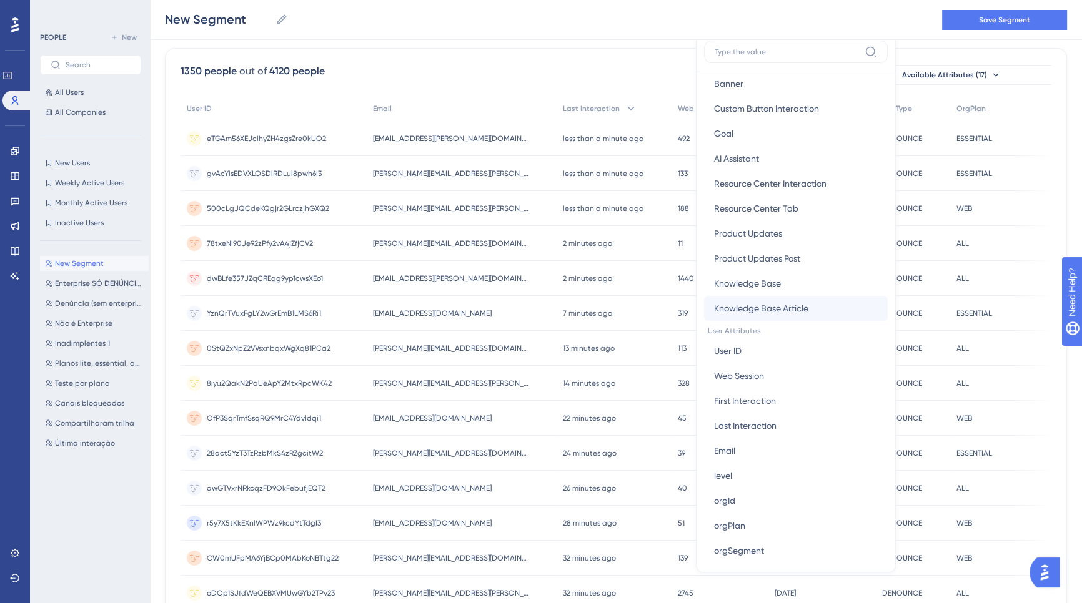
scroll to position [541, 0]
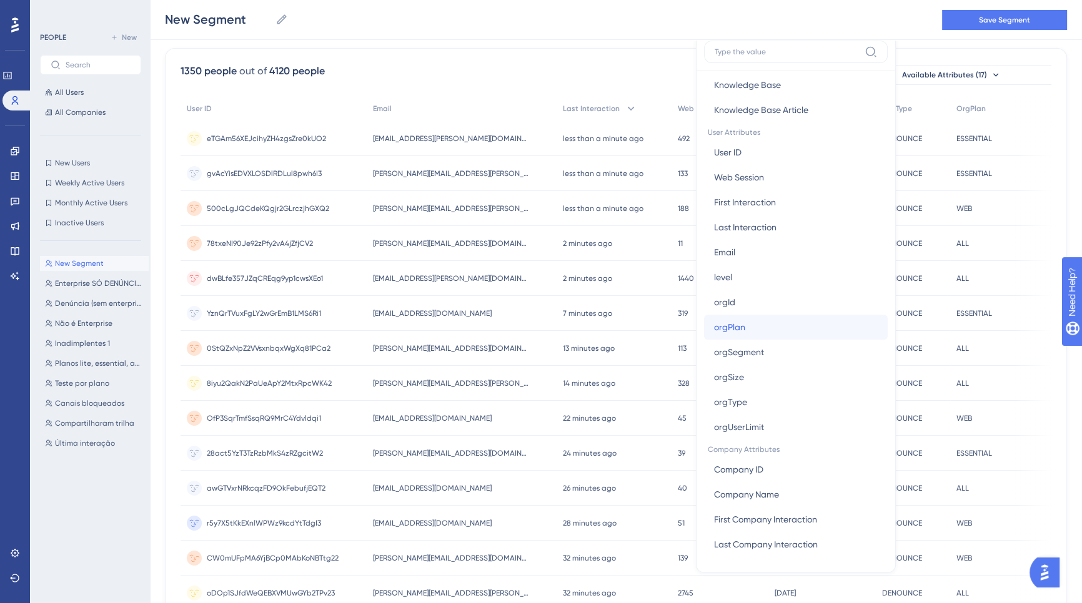
click at [747, 323] on button "orgPlan orgPlan" at bounding box center [796, 327] width 184 height 25
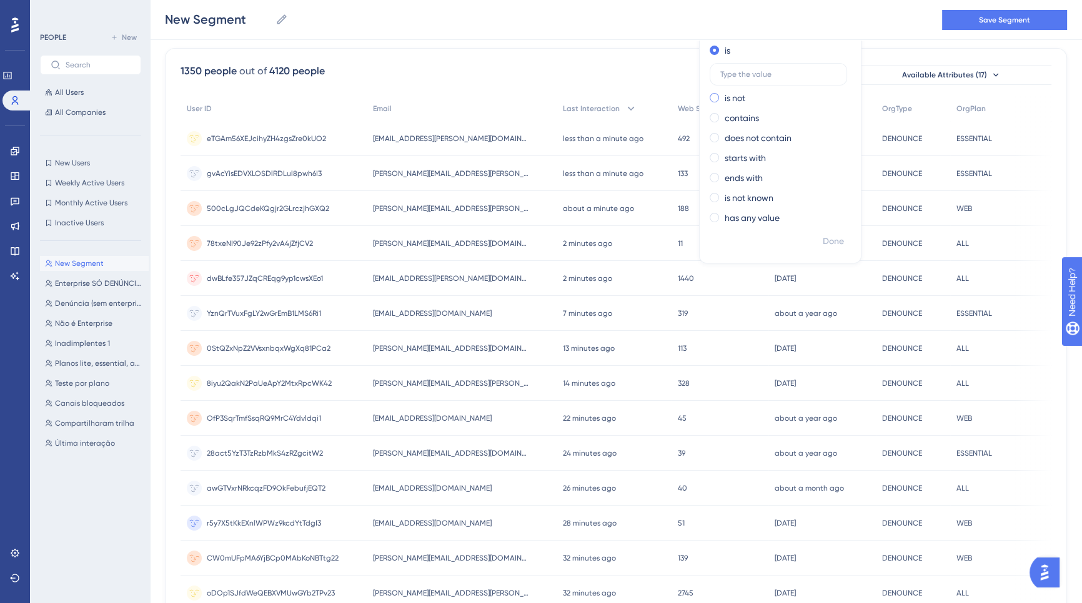
click at [732, 99] on label "is not" at bounding box center [734, 98] width 21 height 15
type input "essential"
click at [829, 242] on span "Done" at bounding box center [832, 241] width 21 height 15
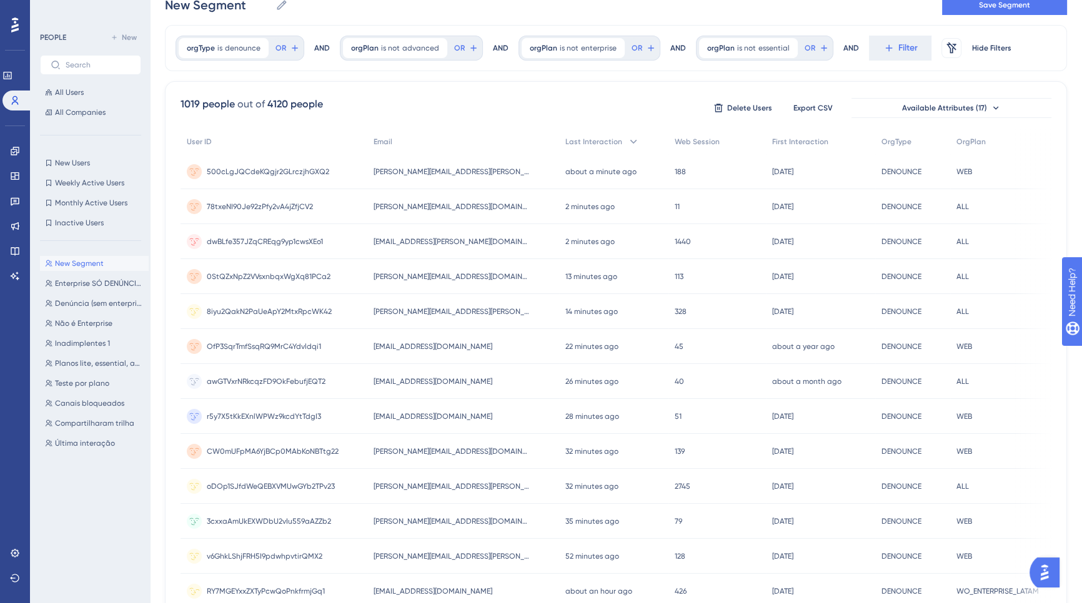
scroll to position [0, 0]
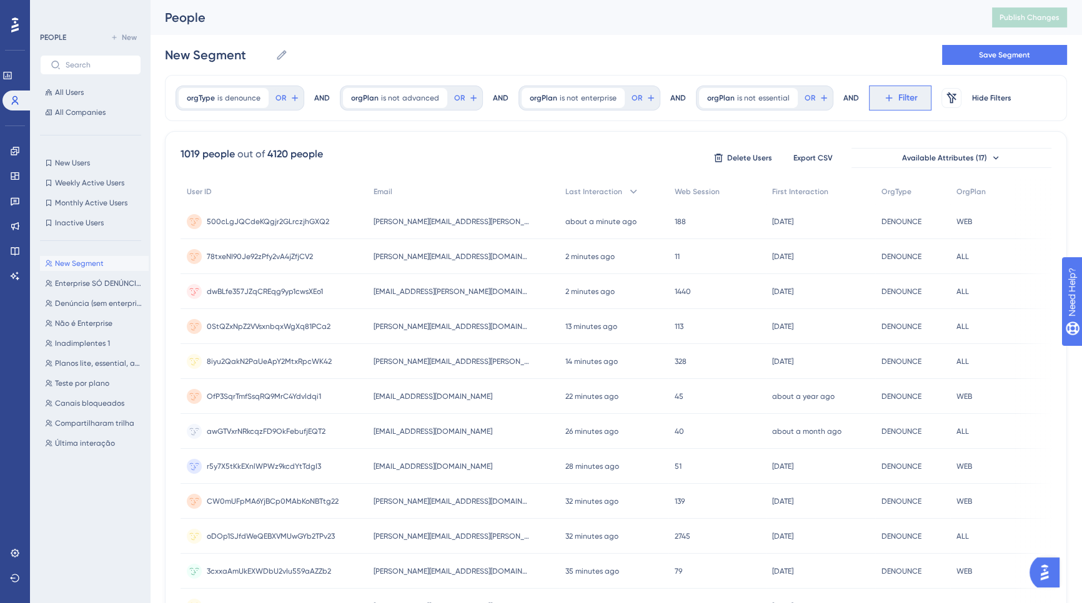
click at [884, 96] on icon at bounding box center [888, 97] width 11 height 11
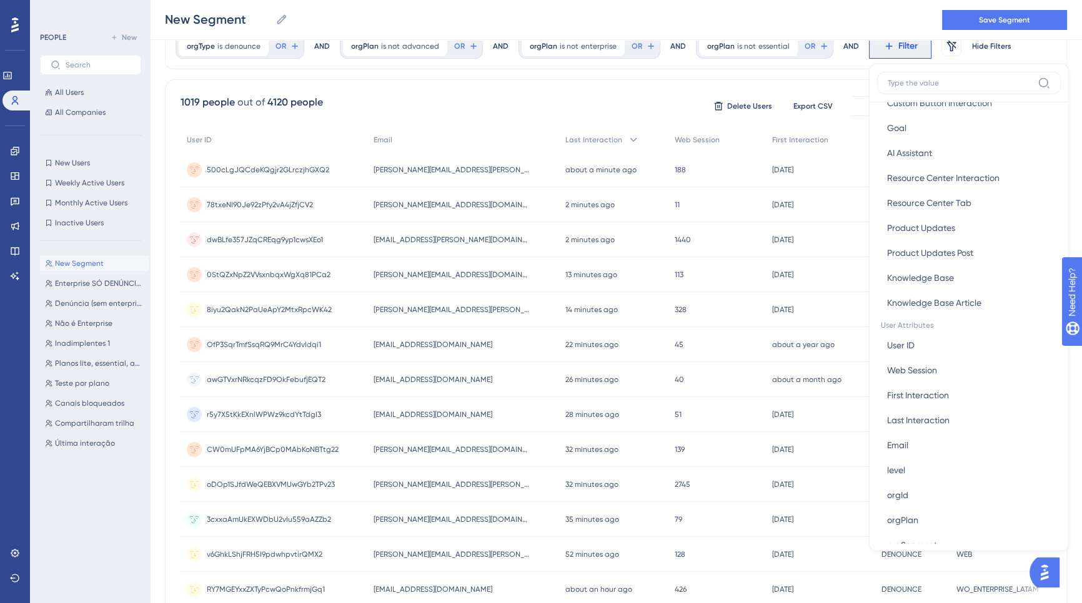
scroll to position [558, 0]
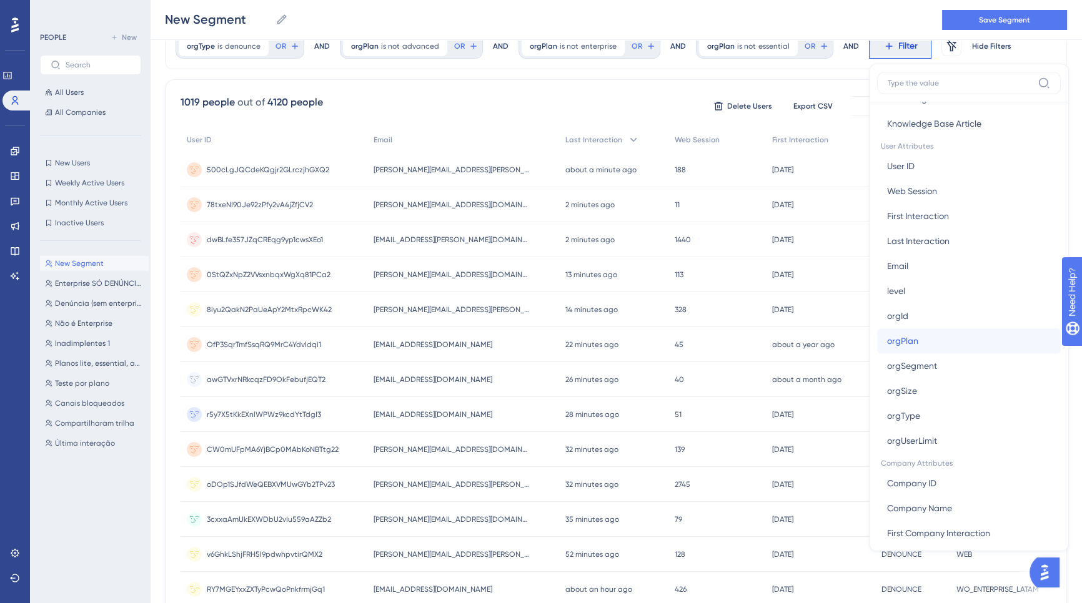
click at [906, 341] on span "orgPlan" at bounding box center [902, 340] width 31 height 15
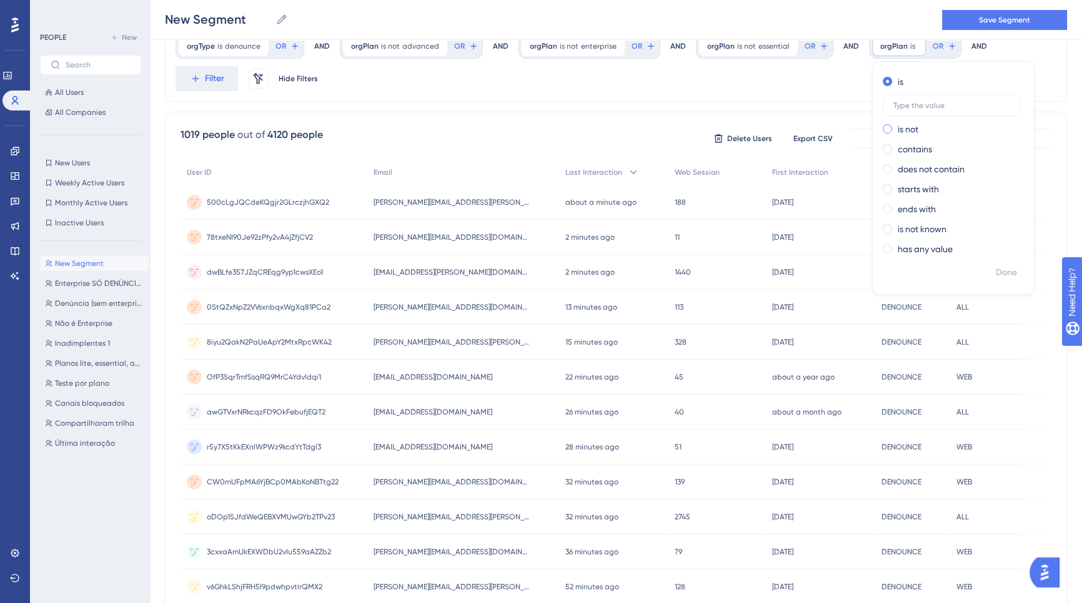
click at [920, 131] on div "is not" at bounding box center [950, 129] width 136 height 15
click at [920, 131] on label at bounding box center [950, 125] width 137 height 22
click at [920, 130] on input "text" at bounding box center [951, 125] width 116 height 9
type input "WO_"
click at [1000, 275] on span "Done" at bounding box center [1005, 272] width 21 height 15
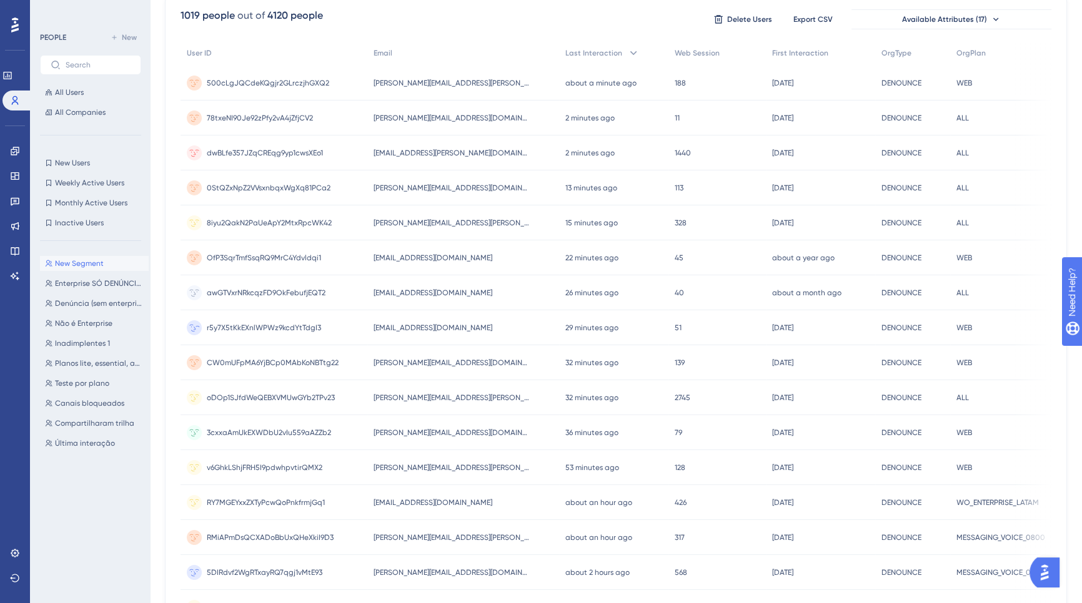
scroll to position [0, 0]
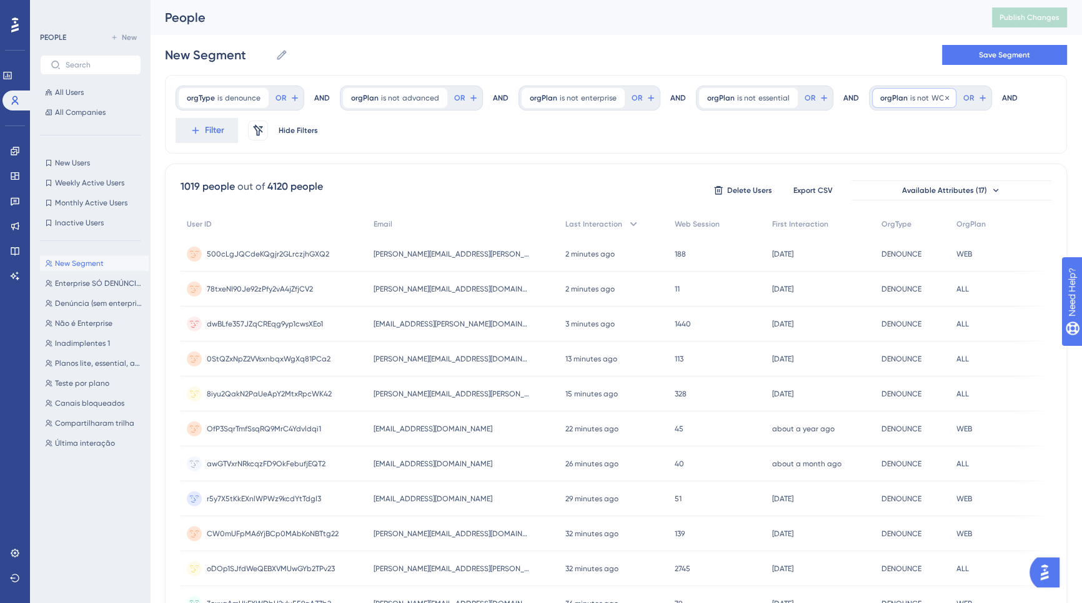
click at [918, 96] on div "orgPlan is not WO_ WO_ Remove" at bounding box center [914, 98] width 84 height 20
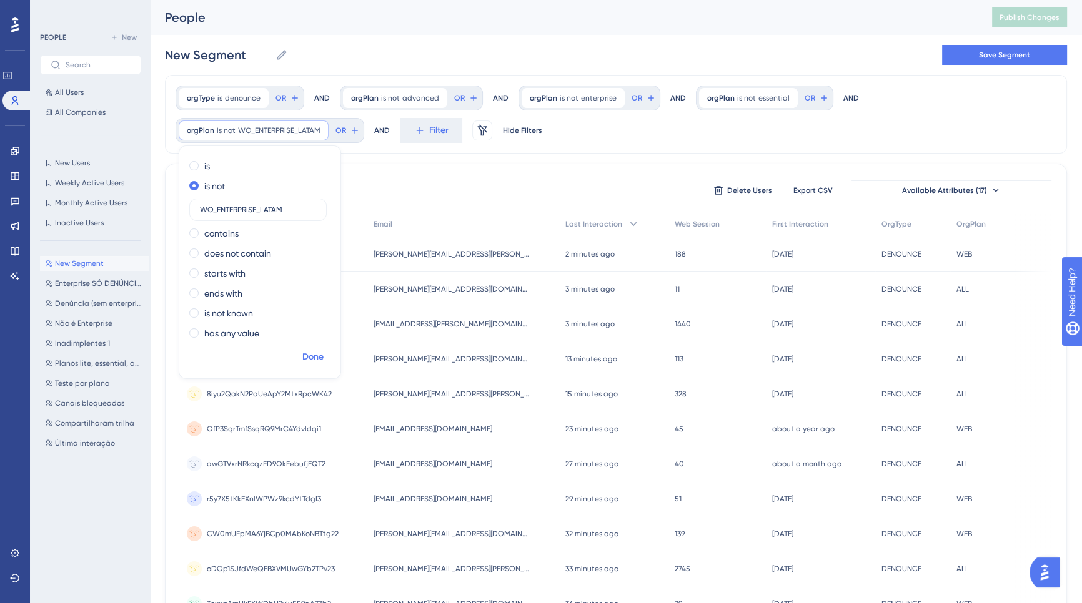
type input "WO_ENTERPRISE_LATAM"
click at [308, 355] on span "Done" at bounding box center [312, 357] width 21 height 15
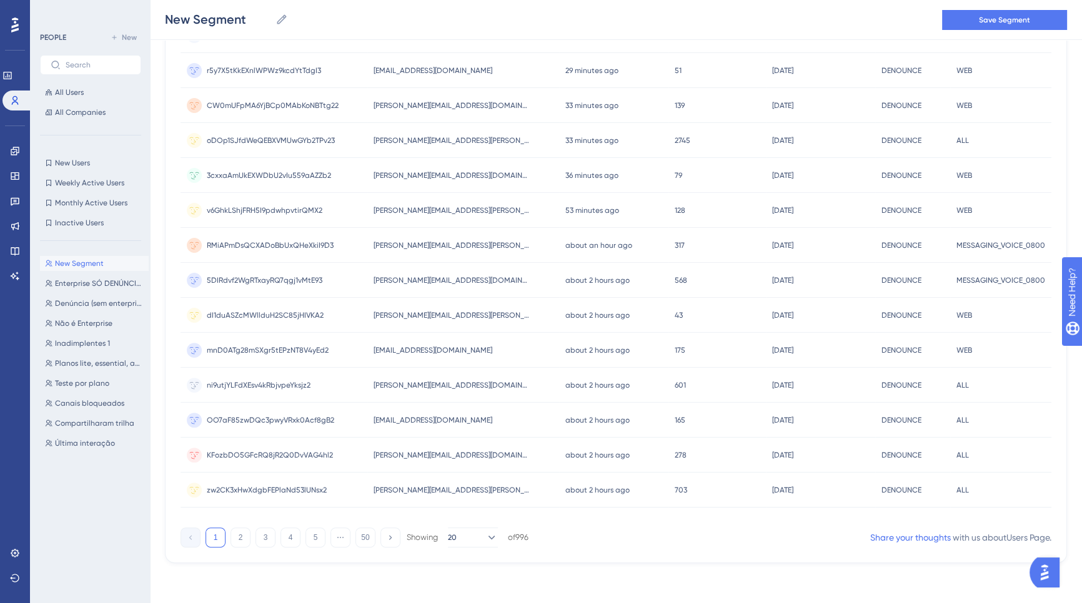
scroll to position [432, 0]
drag, startPoint x: 814, startPoint y: 522, endPoint x: 992, endPoint y: 520, distance: 177.3
click at [992, 520] on div "User ID Email Last Interaction Web Session First Interaction OrgType OrgPlan 50…" at bounding box center [615, 154] width 870 height 739
click at [242, 539] on button "2" at bounding box center [240, 539] width 20 height 20
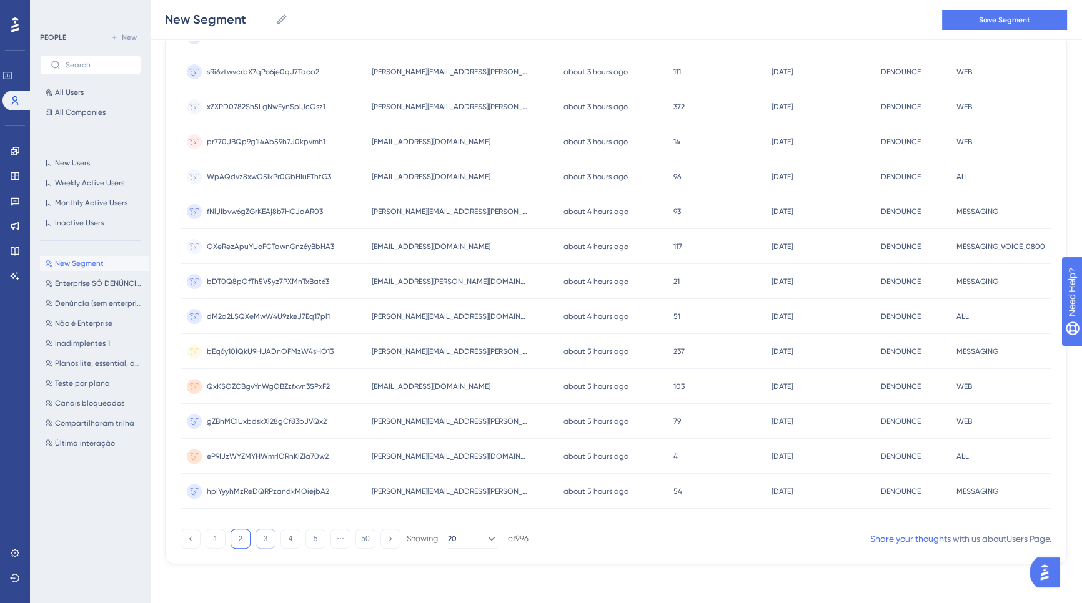
click at [264, 536] on button "3" at bounding box center [265, 539] width 20 height 20
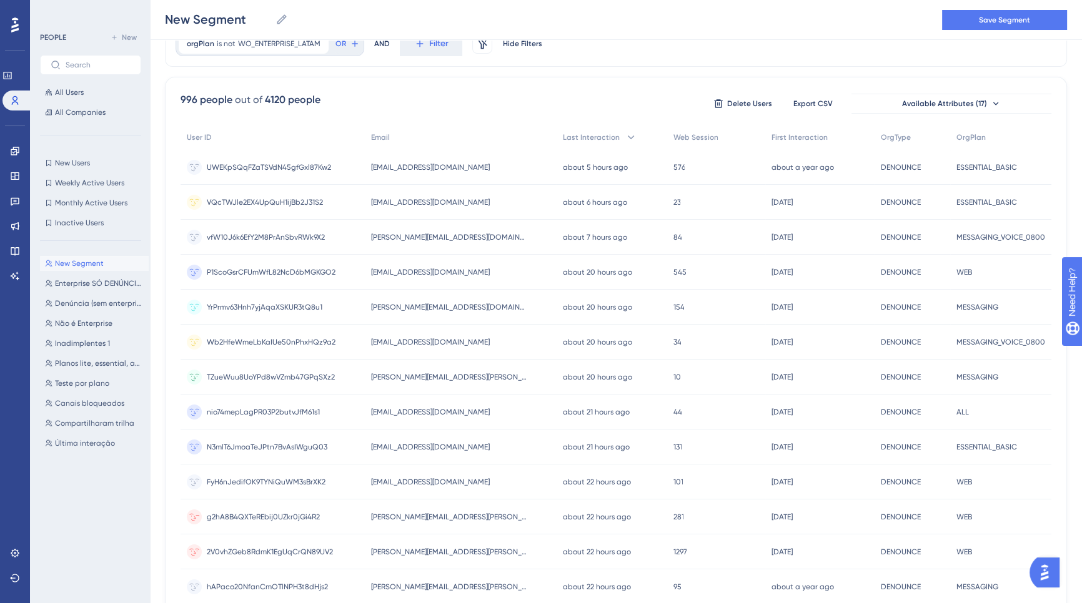
scroll to position [0, 0]
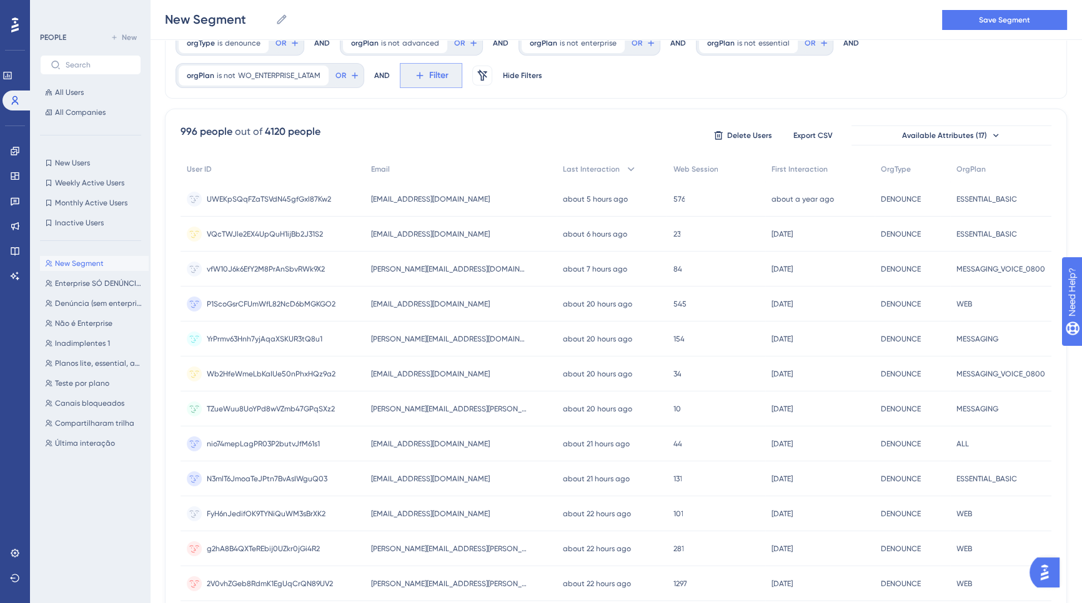
click at [430, 79] on span "Filter" at bounding box center [438, 75] width 19 height 15
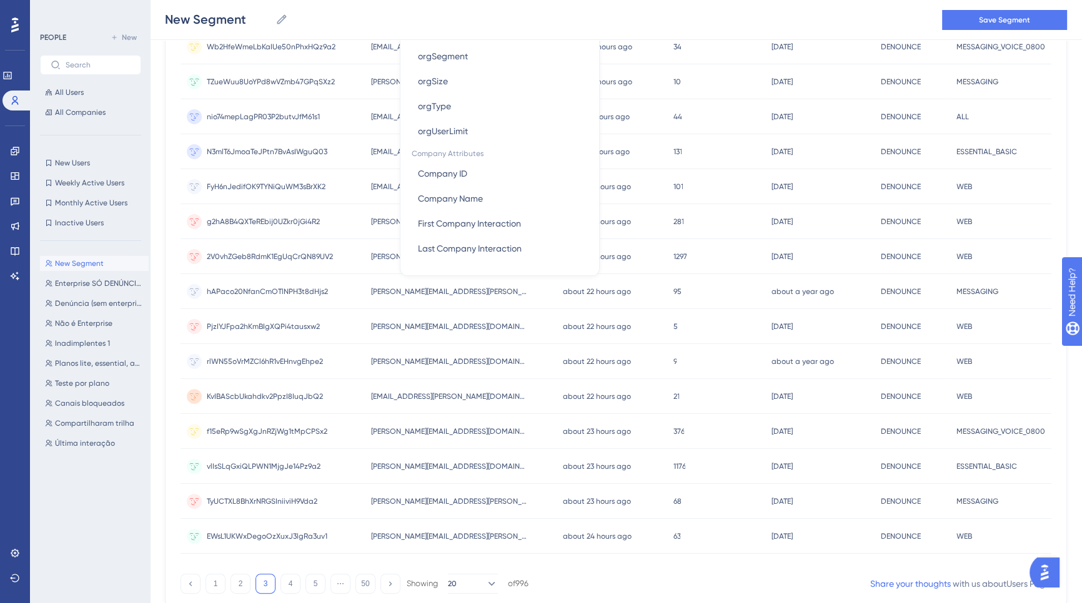
scroll to position [279, 0]
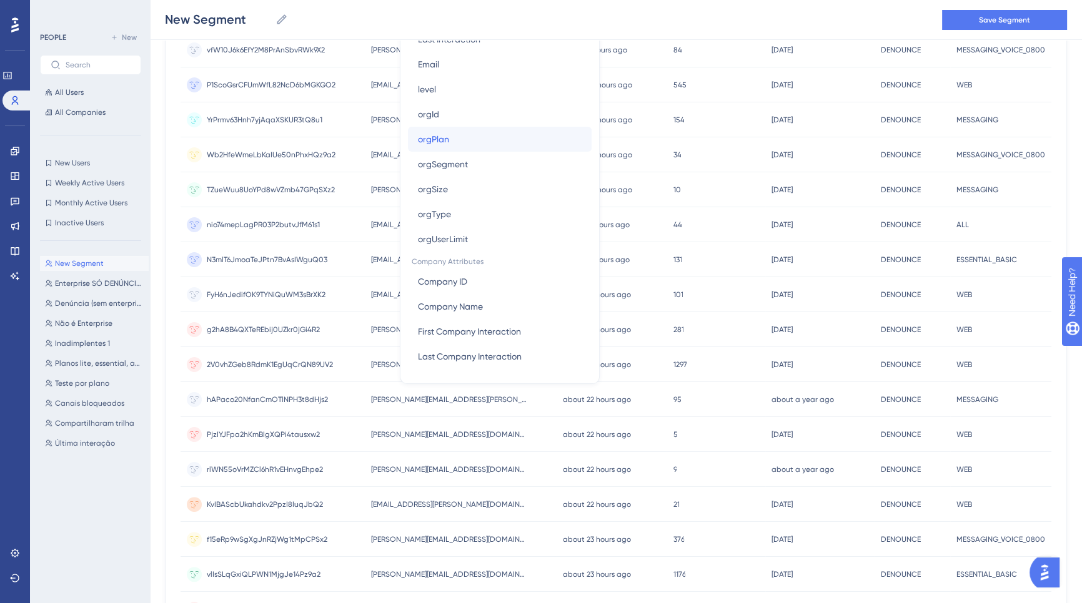
click at [447, 136] on span "orgPlan" at bounding box center [433, 139] width 31 height 15
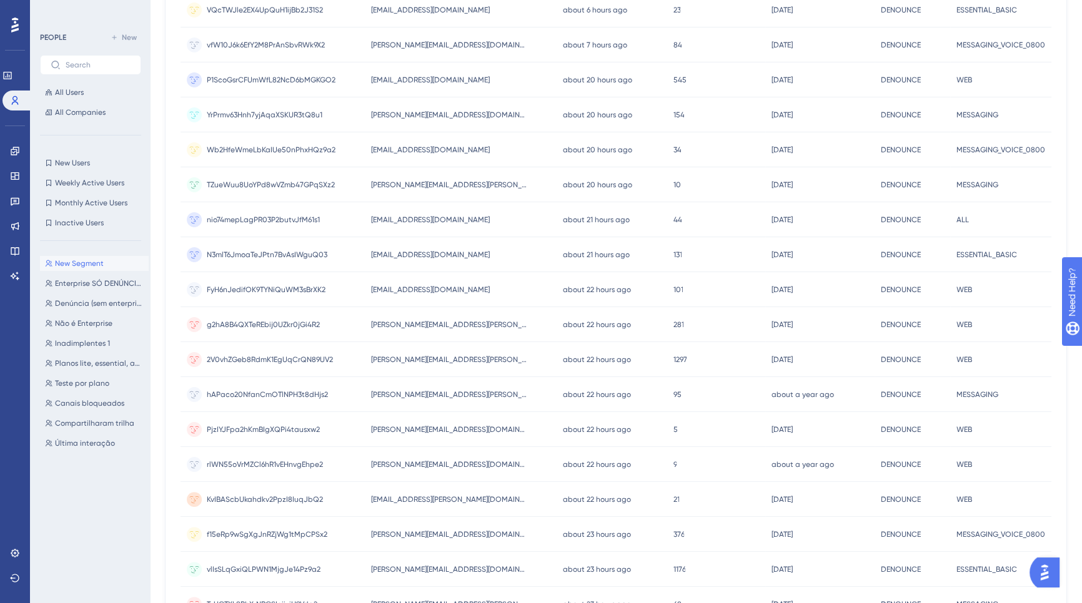
scroll to position [0, 0]
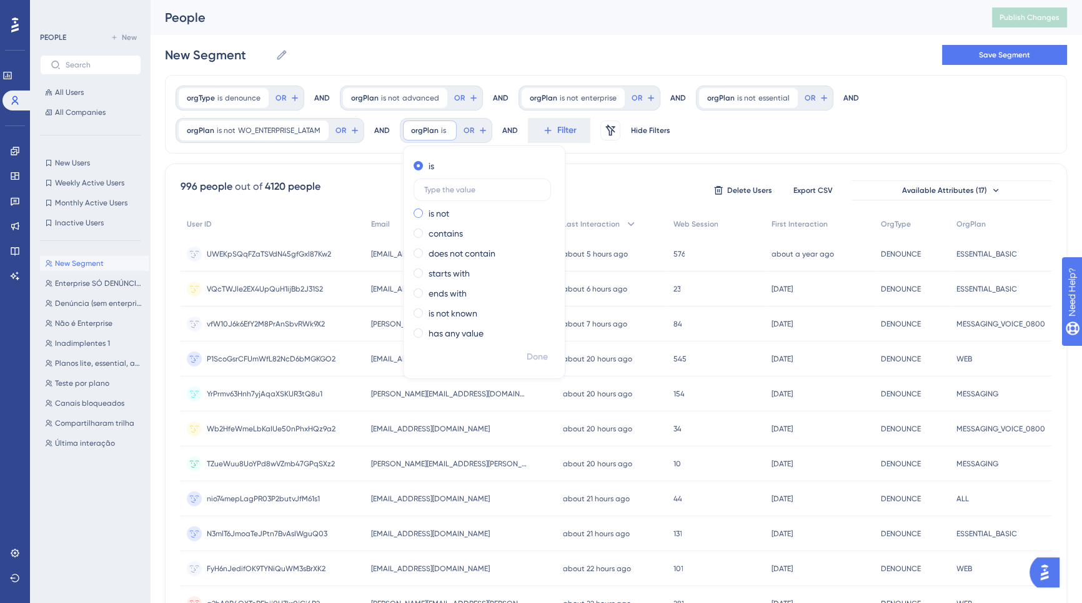
click at [455, 213] on div "is not" at bounding box center [481, 213] width 136 height 15
type input "ESSENTIAL_BASIC"
click at [540, 361] on span "Done" at bounding box center [536, 357] width 21 height 15
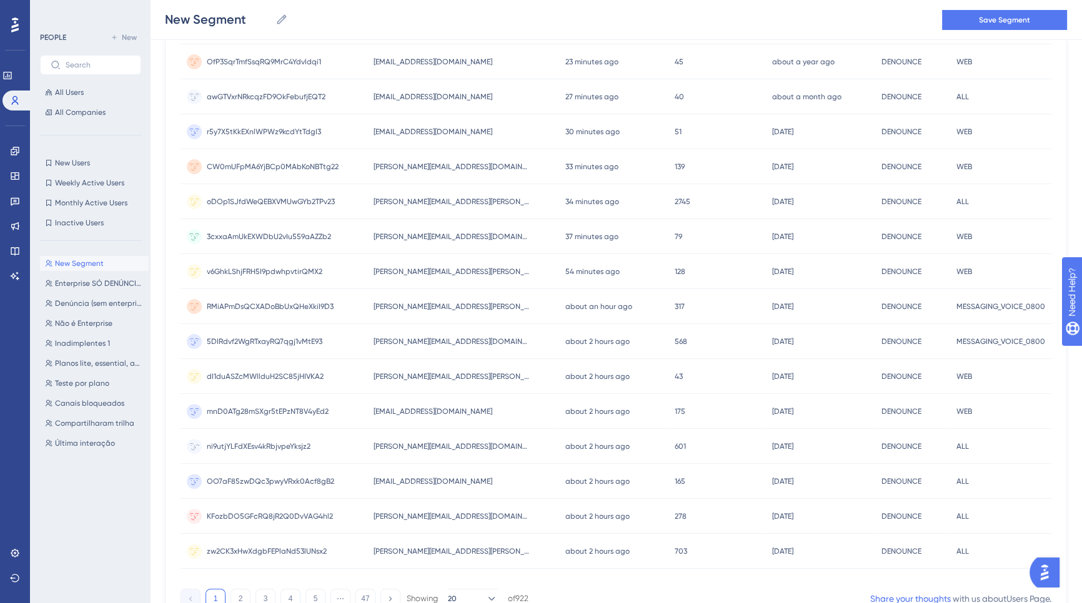
scroll to position [432, 0]
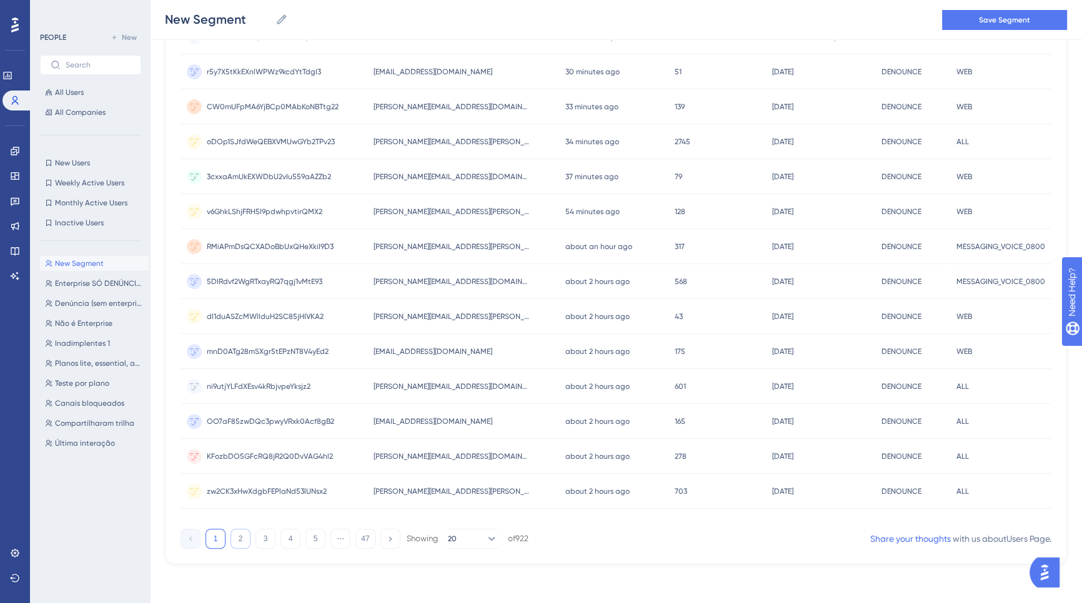
click at [244, 538] on button "2" at bounding box center [240, 539] width 20 height 20
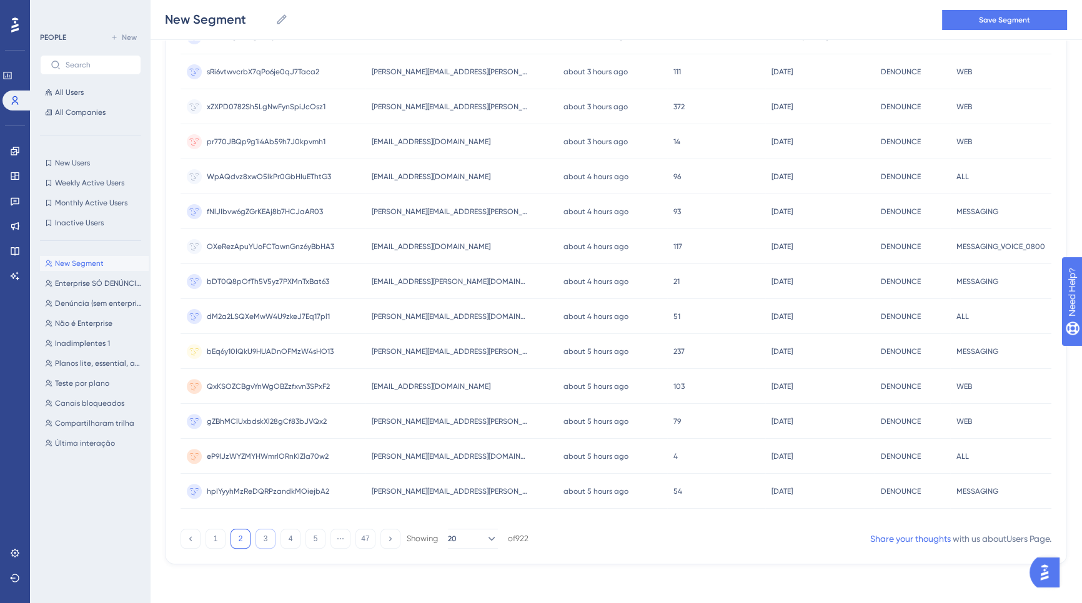
click at [264, 537] on button "3" at bounding box center [265, 539] width 20 height 20
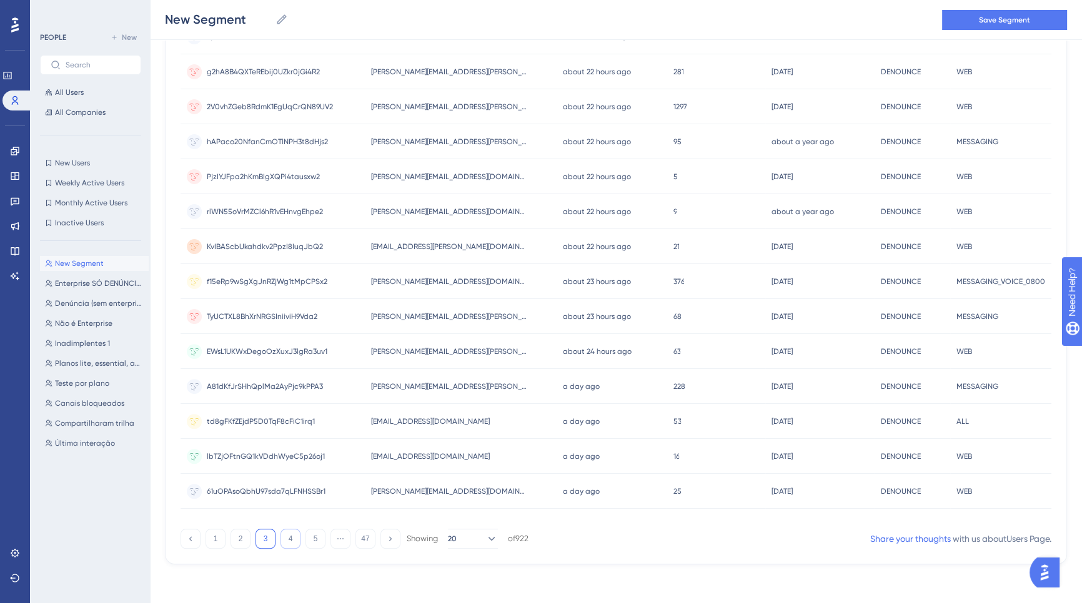
click at [293, 535] on button "4" at bounding box center [290, 539] width 20 height 20
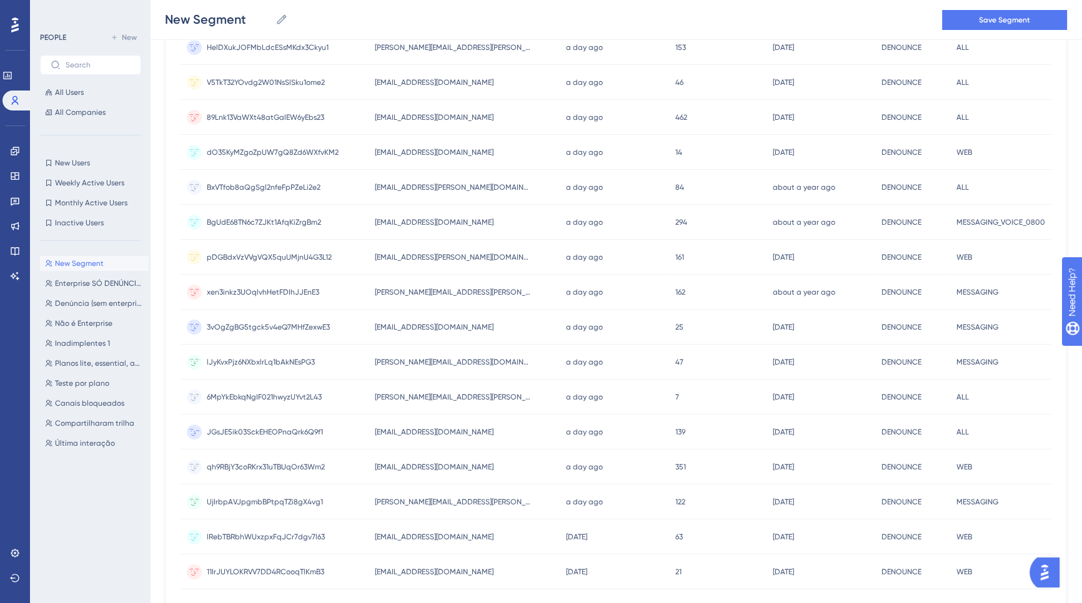
scroll to position [410, 0]
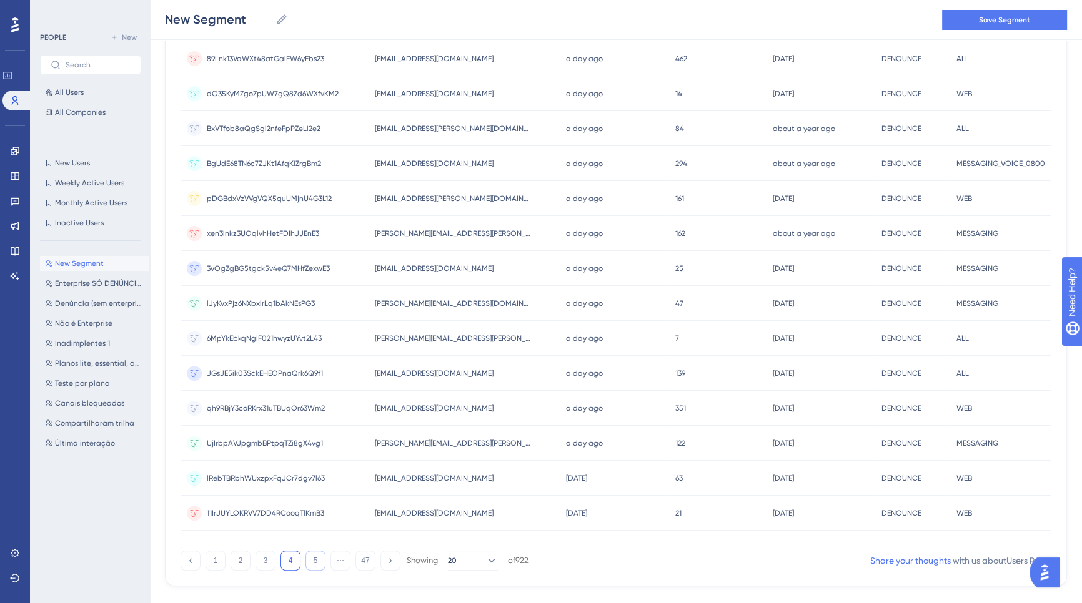
click at [311, 562] on button "5" at bounding box center [315, 561] width 20 height 20
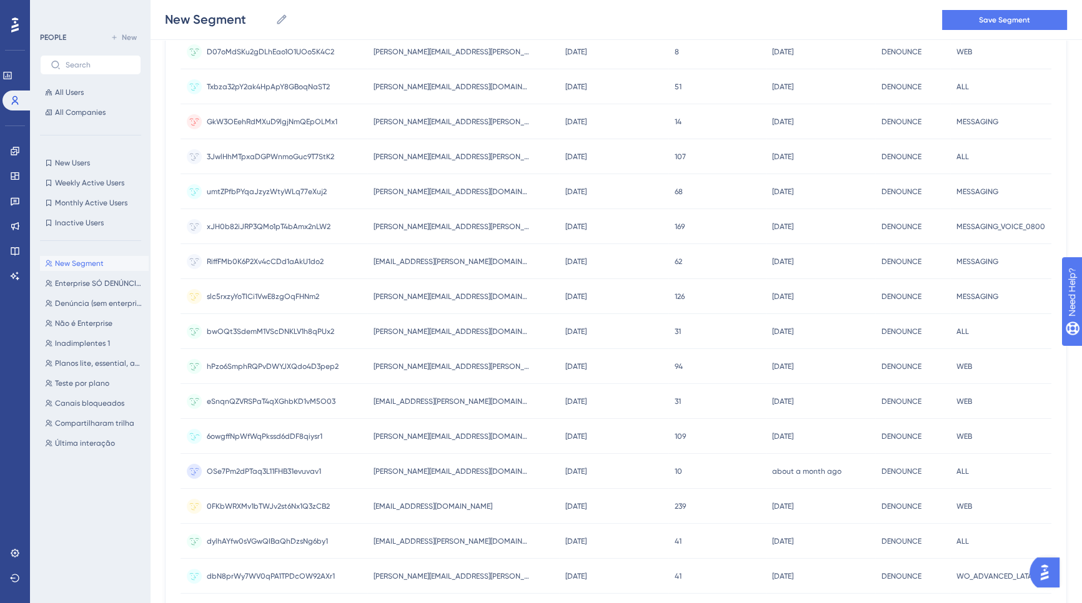
scroll to position [9, 0]
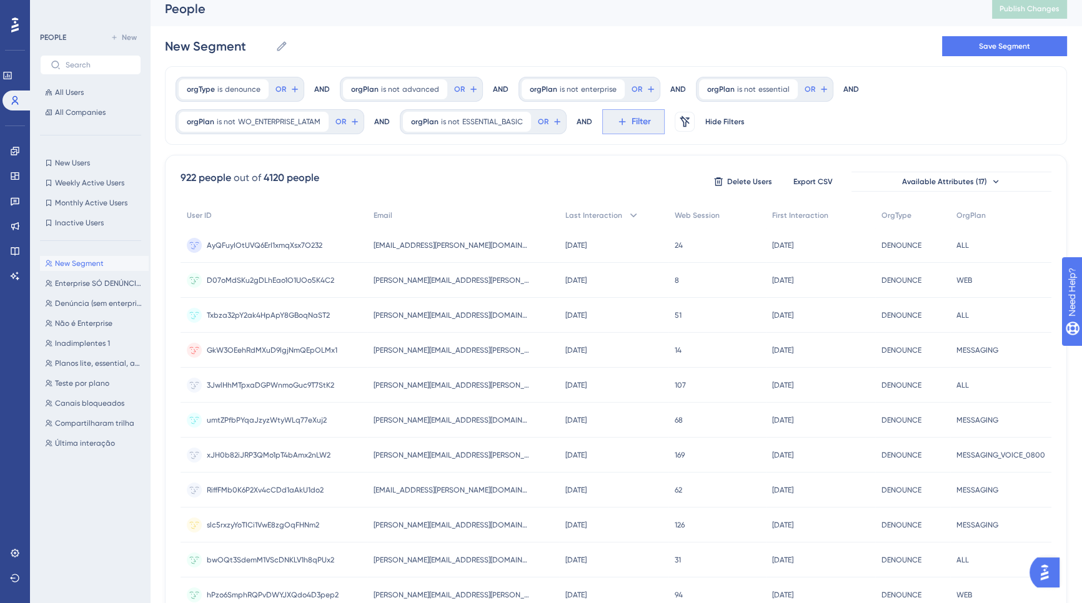
click at [632, 126] on span "Filter" at bounding box center [640, 121] width 19 height 15
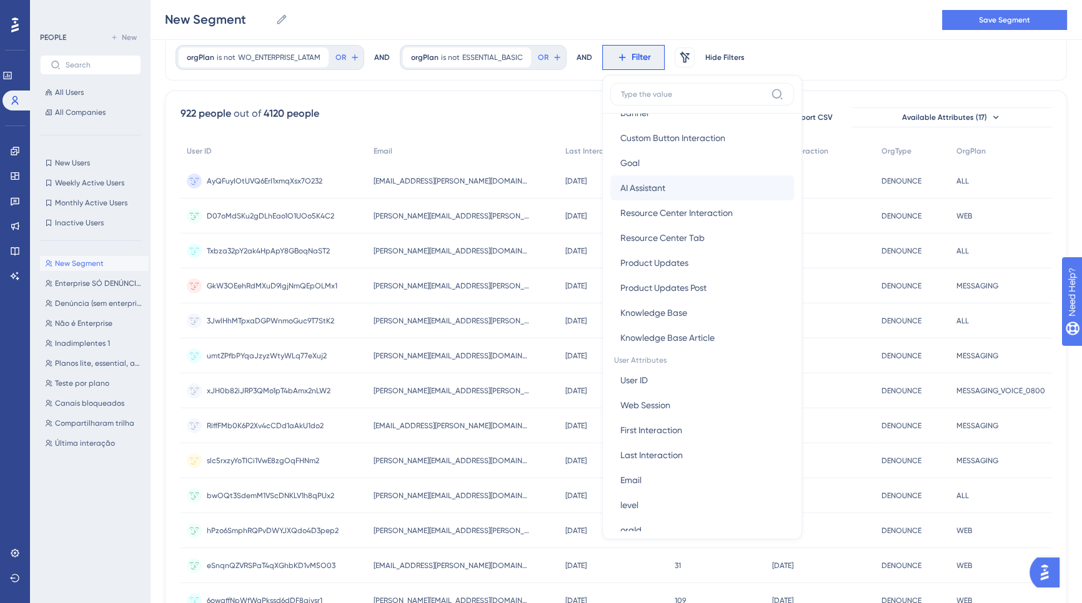
scroll to position [530, 0]
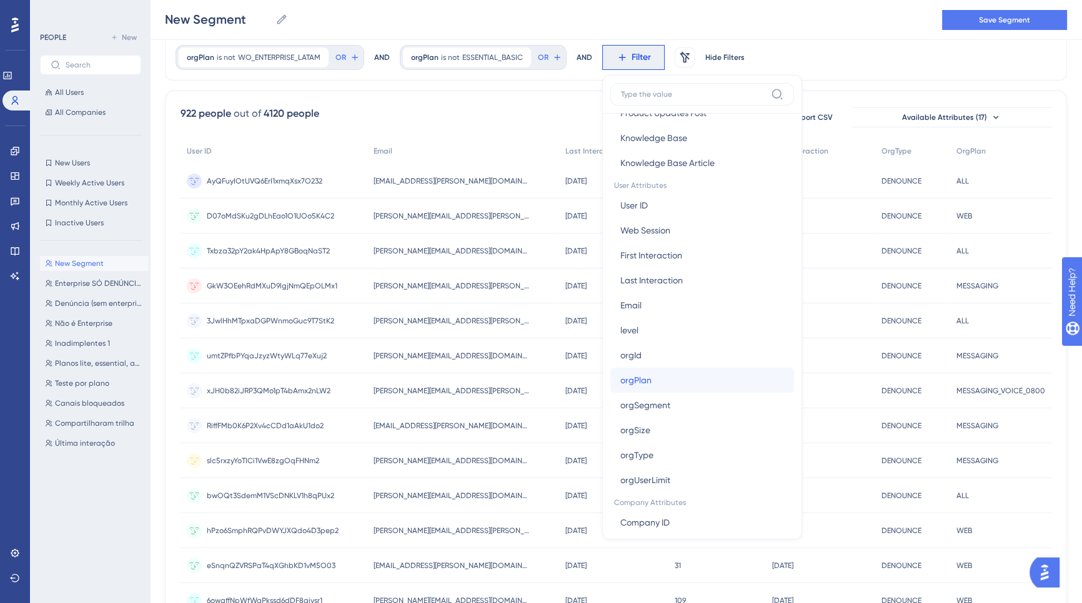
click at [660, 385] on button "orgPlan orgPlan" at bounding box center [702, 380] width 184 height 25
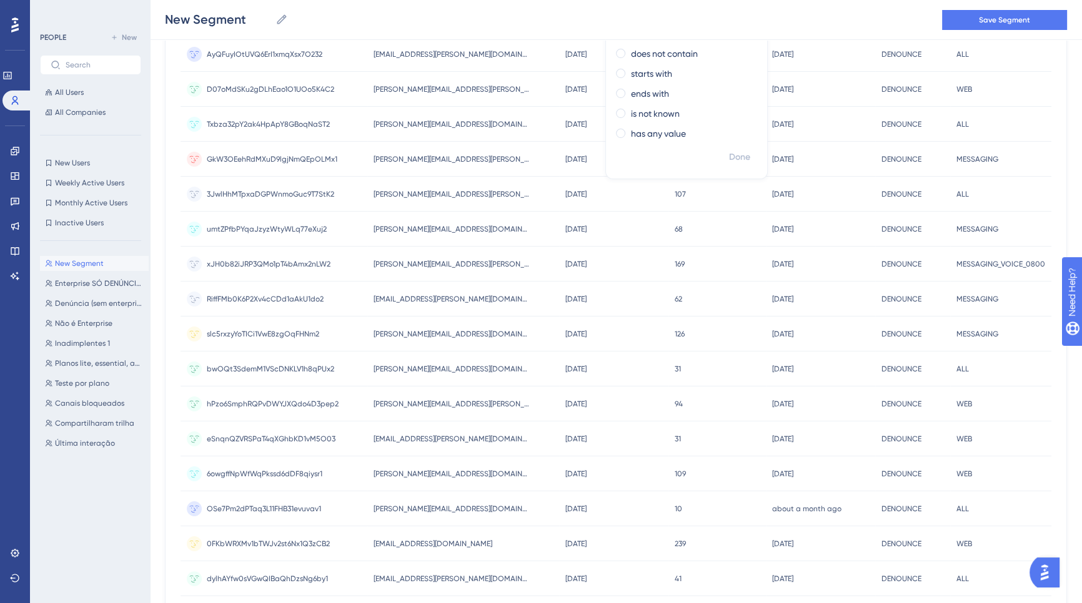
scroll to position [147, 0]
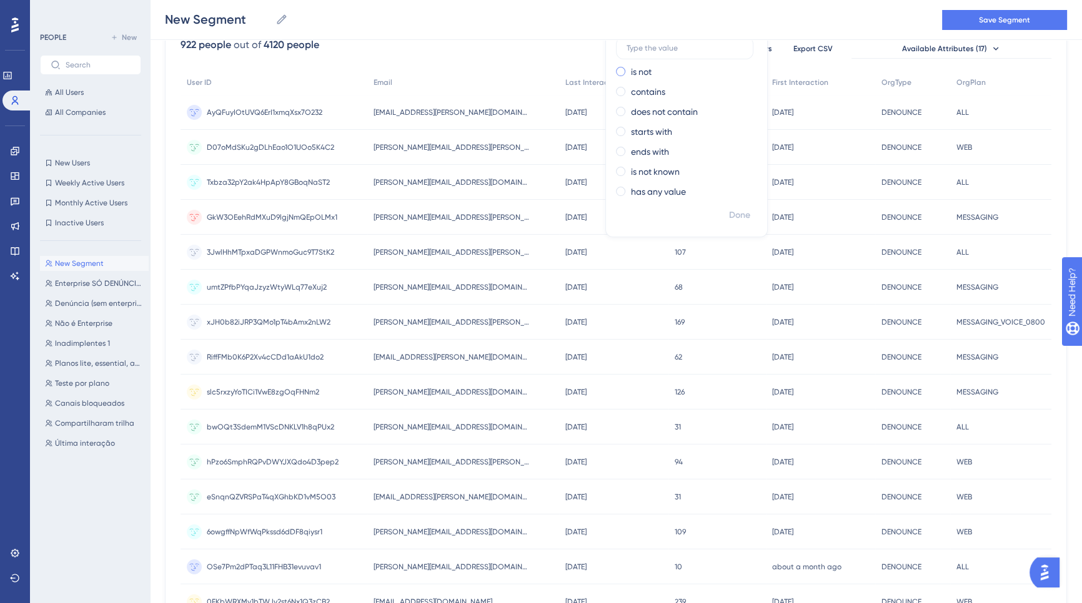
click at [631, 75] on label "is not" at bounding box center [641, 71] width 21 height 15
type input "WO_ADVANCED_LATAM"
click at [738, 217] on span "Done" at bounding box center [739, 215] width 21 height 15
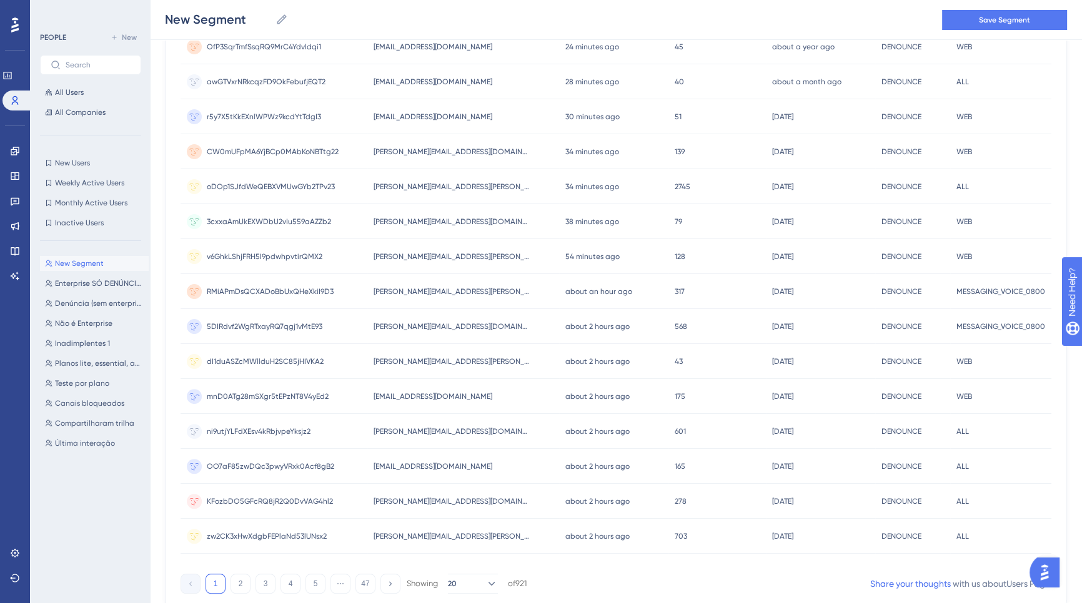
scroll to position [425, 0]
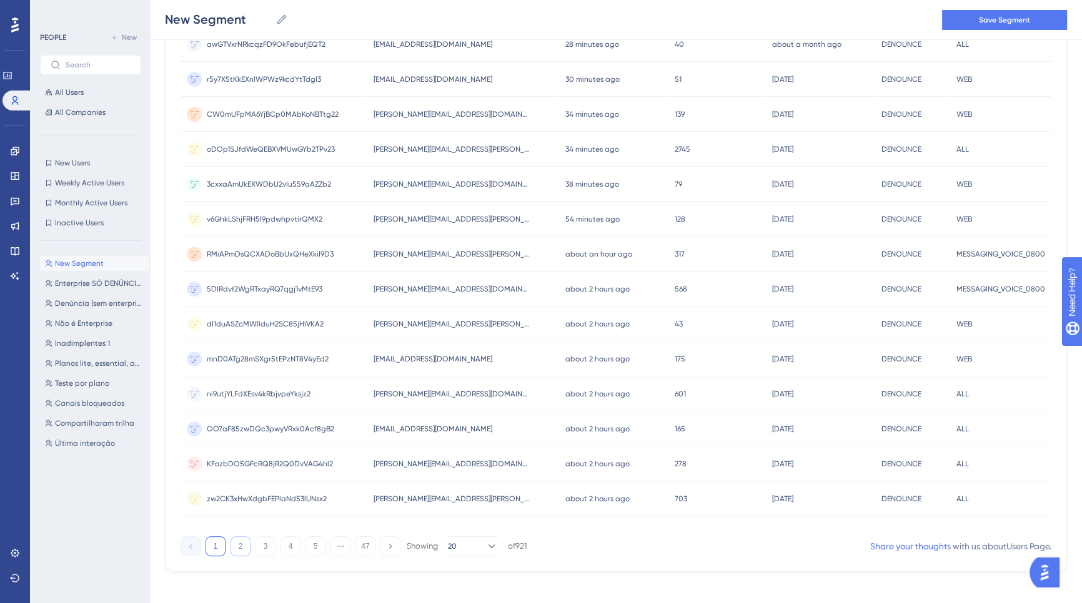
click at [245, 547] on button "2" at bounding box center [240, 546] width 20 height 20
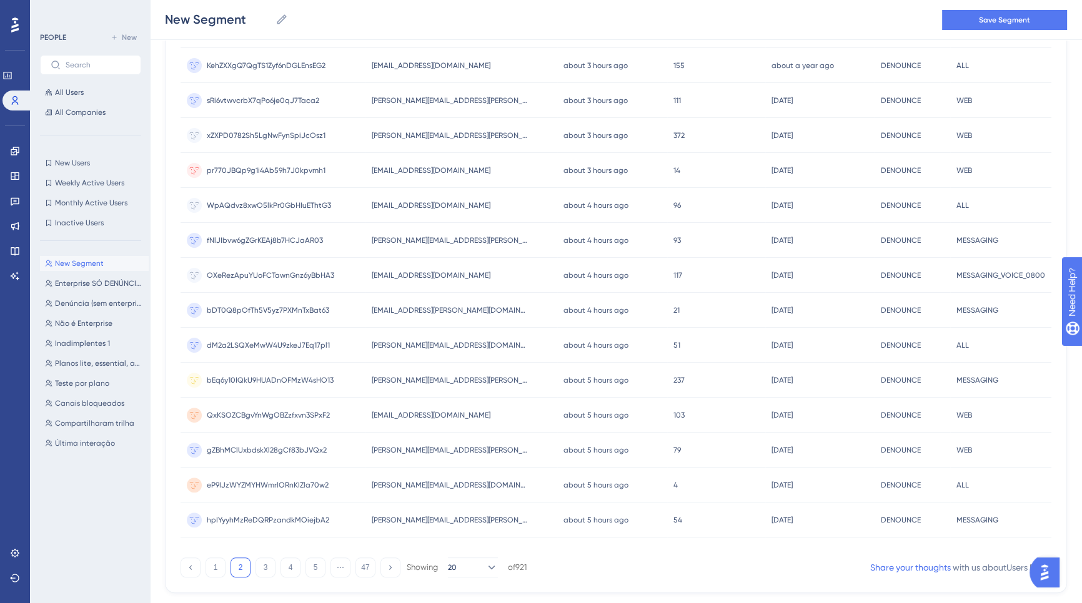
scroll to position [432, 0]
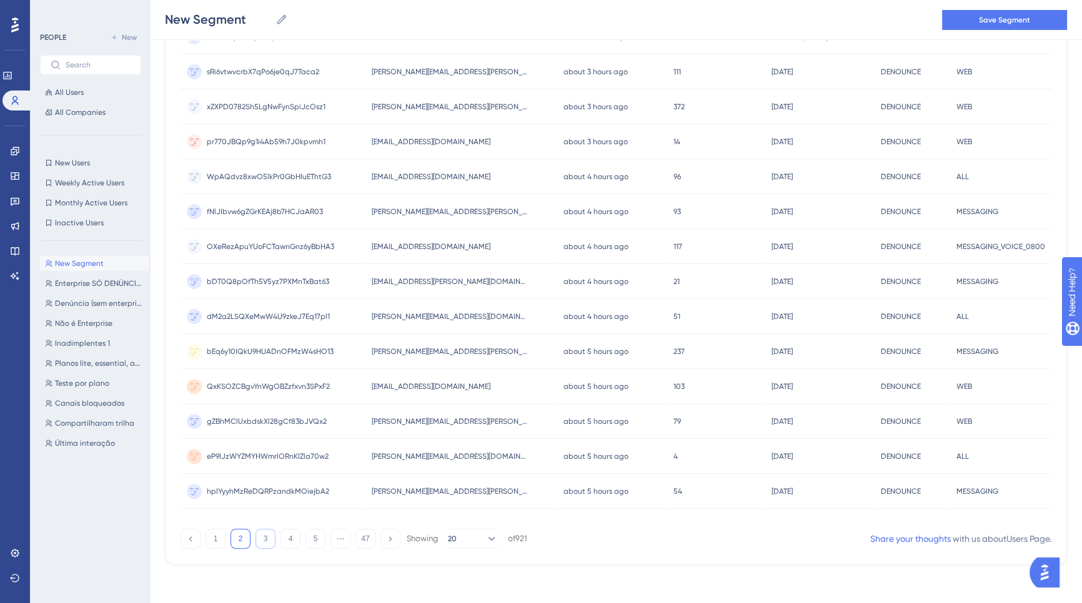
click at [270, 540] on button "3" at bounding box center [265, 539] width 20 height 20
click at [270, 540] on div "orgType is denounce denounce Remove OR AND orgPlan is not advanced advanced Rem…" at bounding box center [616, 106] width 902 height 917
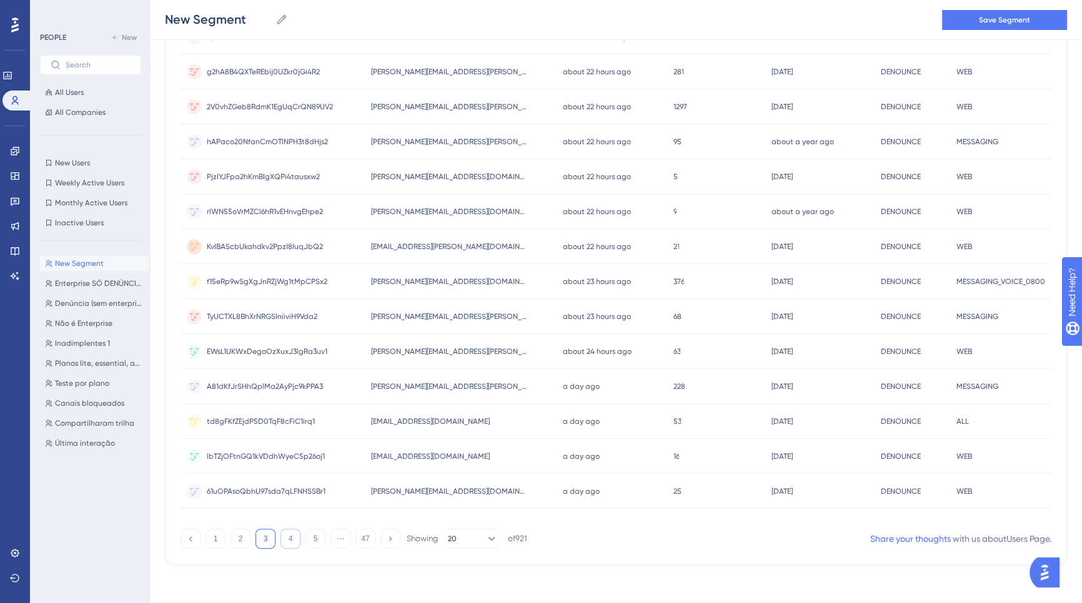
click at [292, 542] on button "4" at bounding box center [290, 539] width 20 height 20
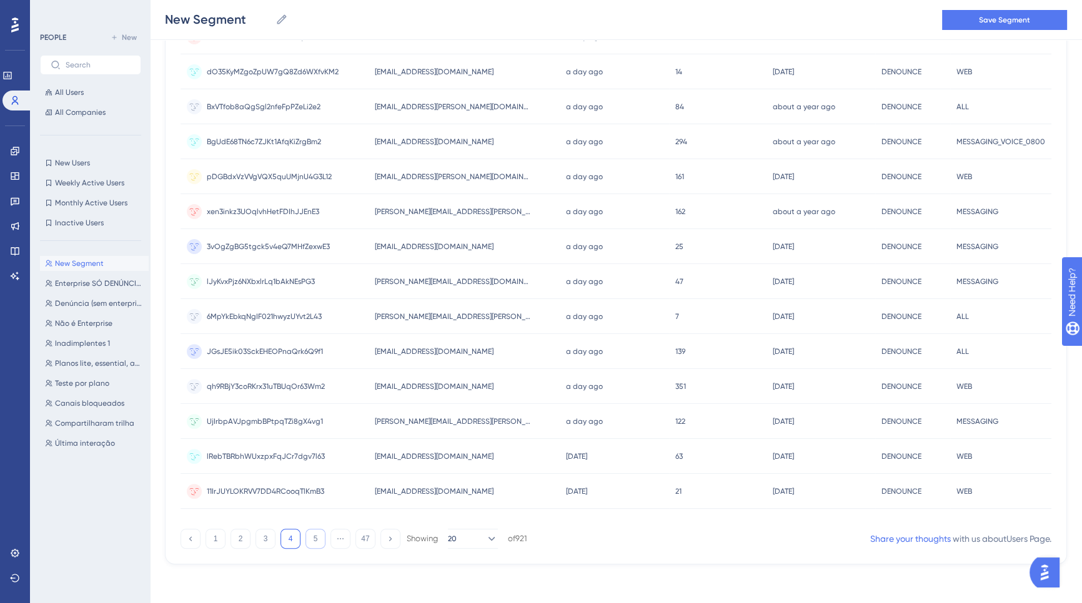
click at [318, 539] on button "5" at bounding box center [315, 539] width 20 height 20
click at [316, 538] on div at bounding box center [603, 346] width 957 height 513
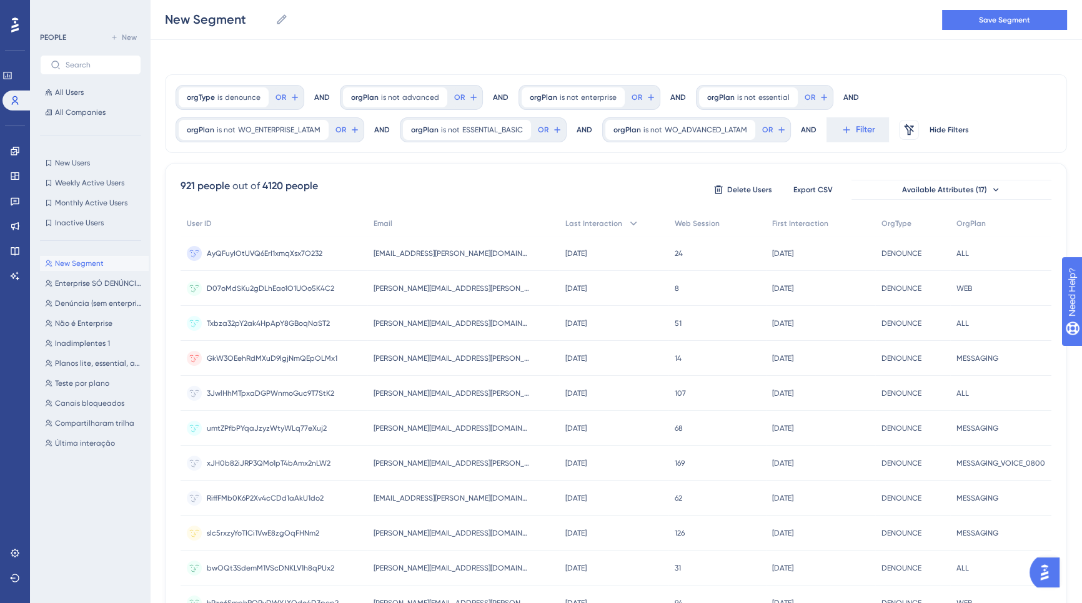
scroll to position [0, 0]
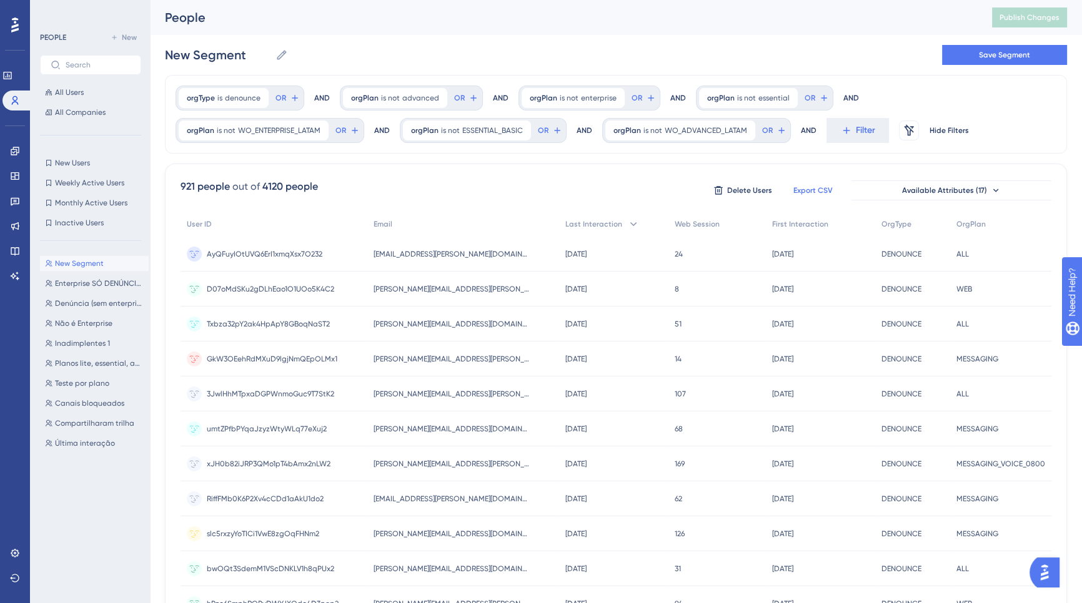
click at [812, 187] on span "Export CSV" at bounding box center [812, 190] width 39 height 10
click at [965, 190] on span "Available Attributes (17)" at bounding box center [944, 190] width 85 height 10
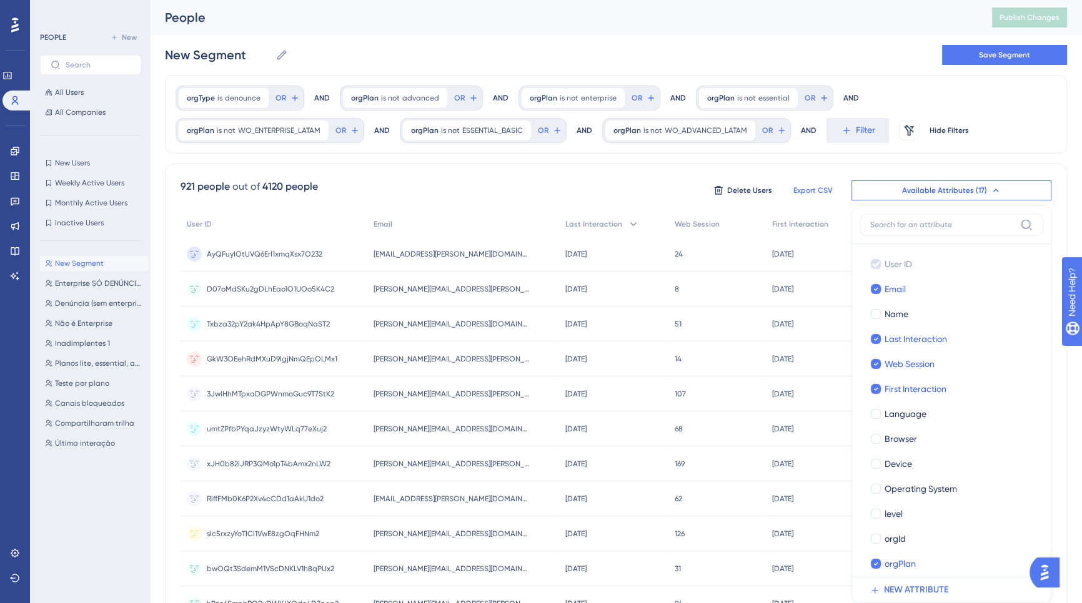
scroll to position [100, 0]
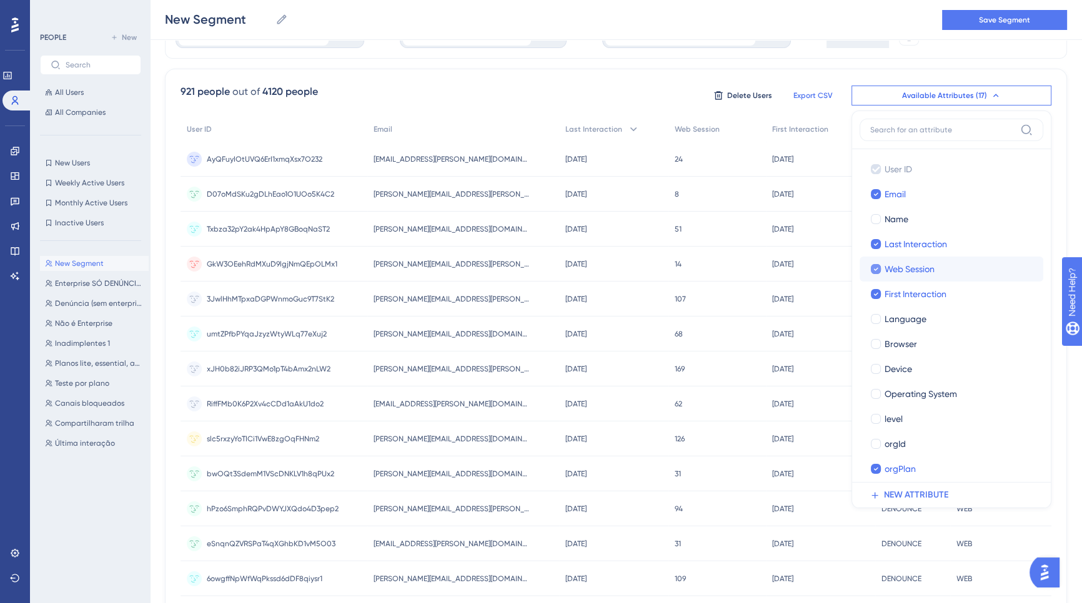
drag, startPoint x: 879, startPoint y: 245, endPoint x: 877, endPoint y: 264, distance: 19.4
click at [879, 245] on div at bounding box center [875, 244] width 10 height 10
checkbox input "false"
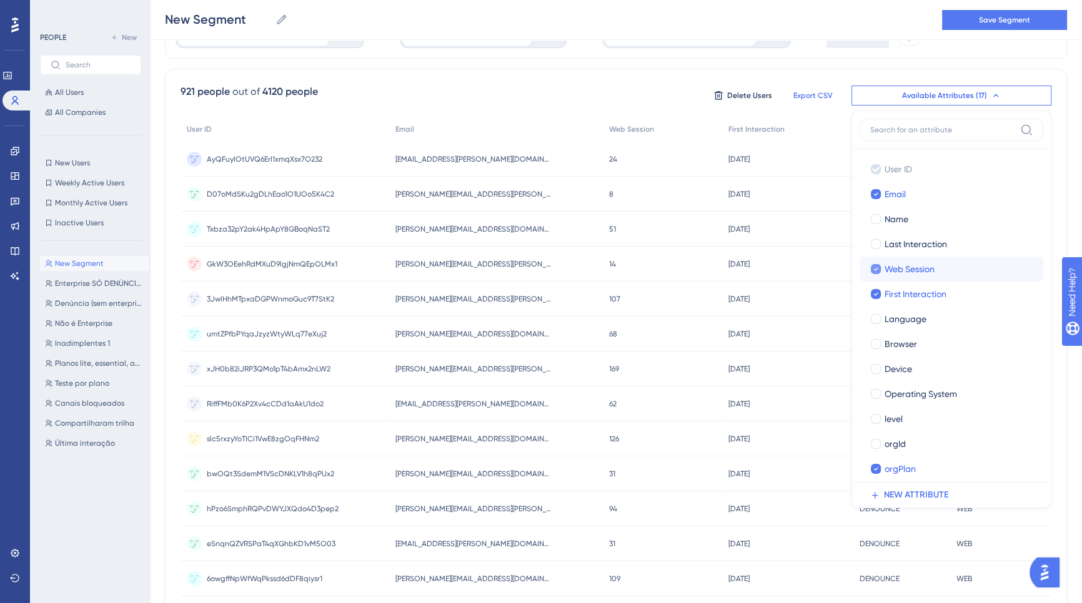
click at [877, 265] on icon at bounding box center [875, 269] width 5 height 9
checkbox input "false"
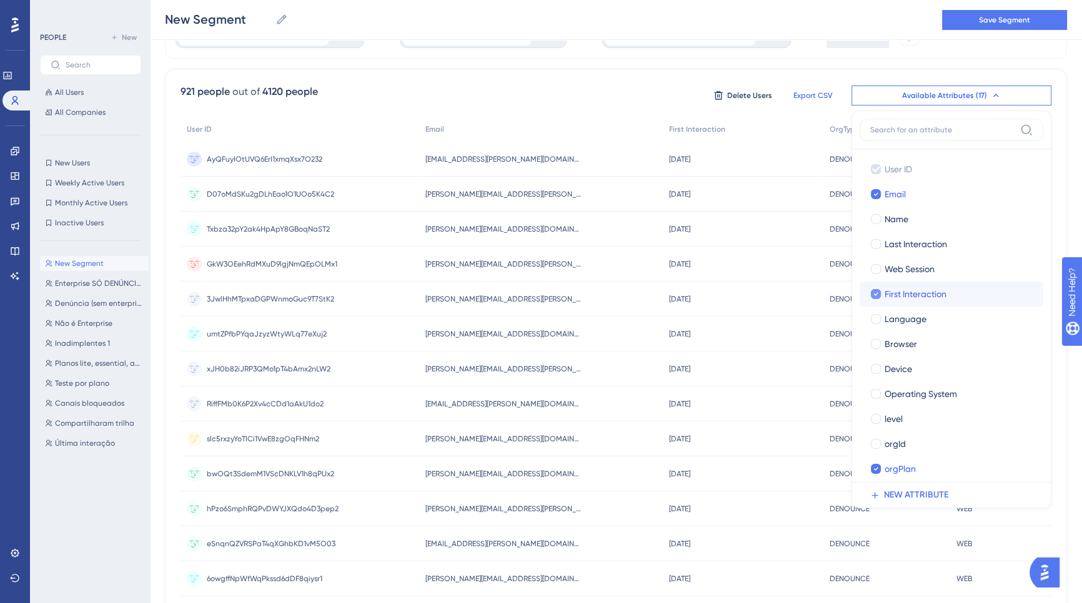
click at [874, 295] on icon at bounding box center [875, 294] width 5 height 9
checkbox input "false"
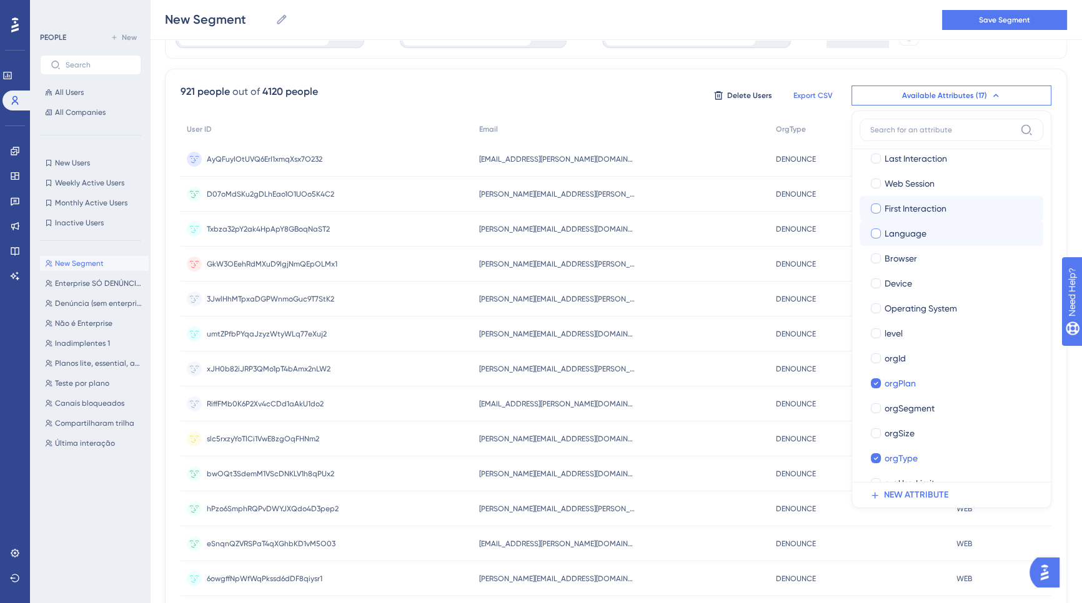
scroll to position [106, 0]
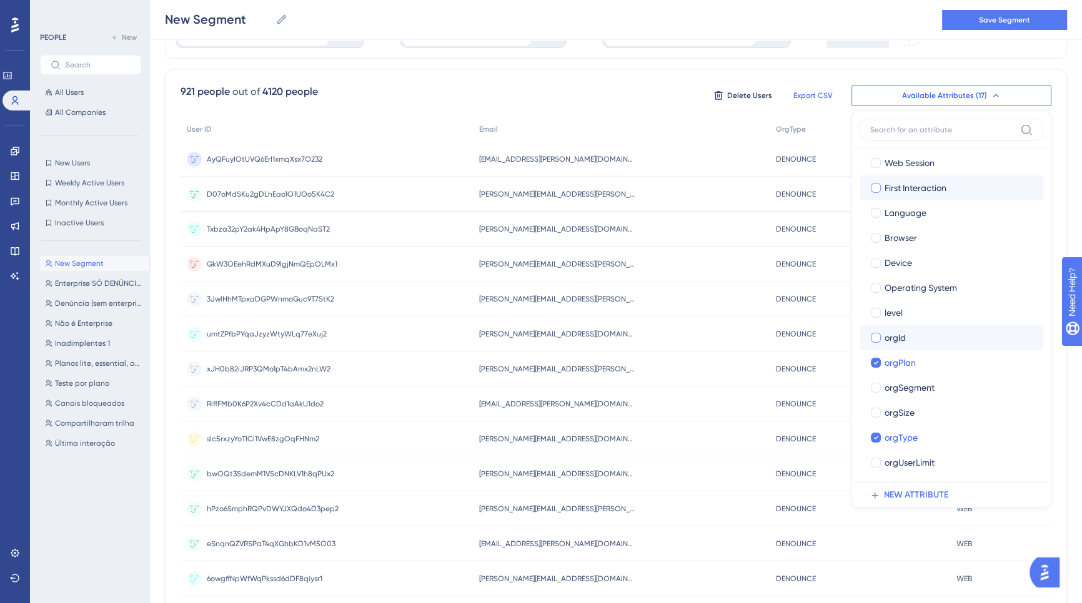
click at [895, 342] on span "orgId" at bounding box center [894, 337] width 21 height 15
checkbox input "true"
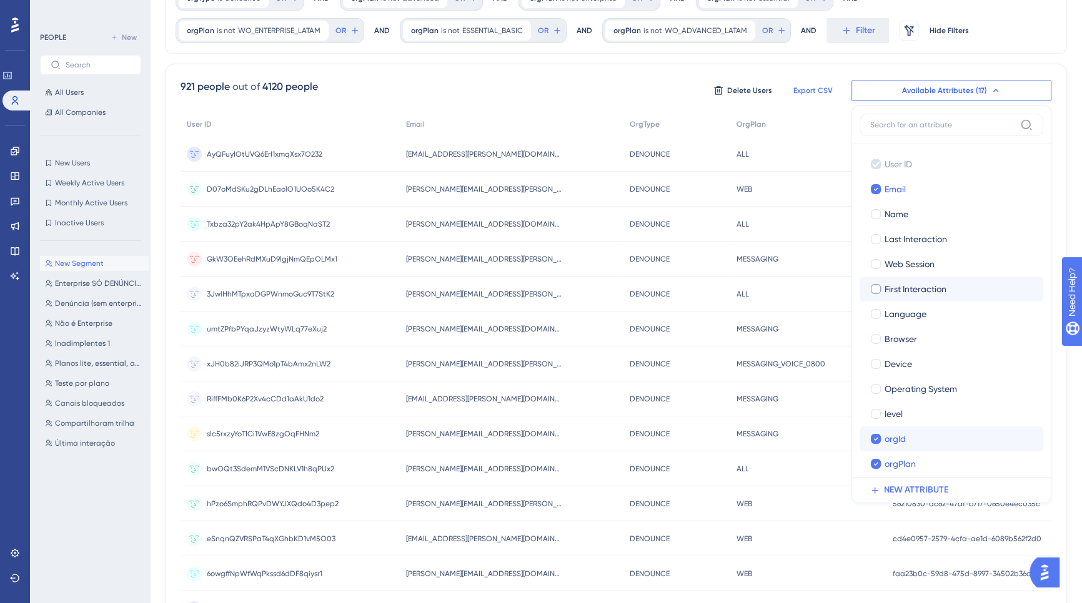
scroll to position [0, 0]
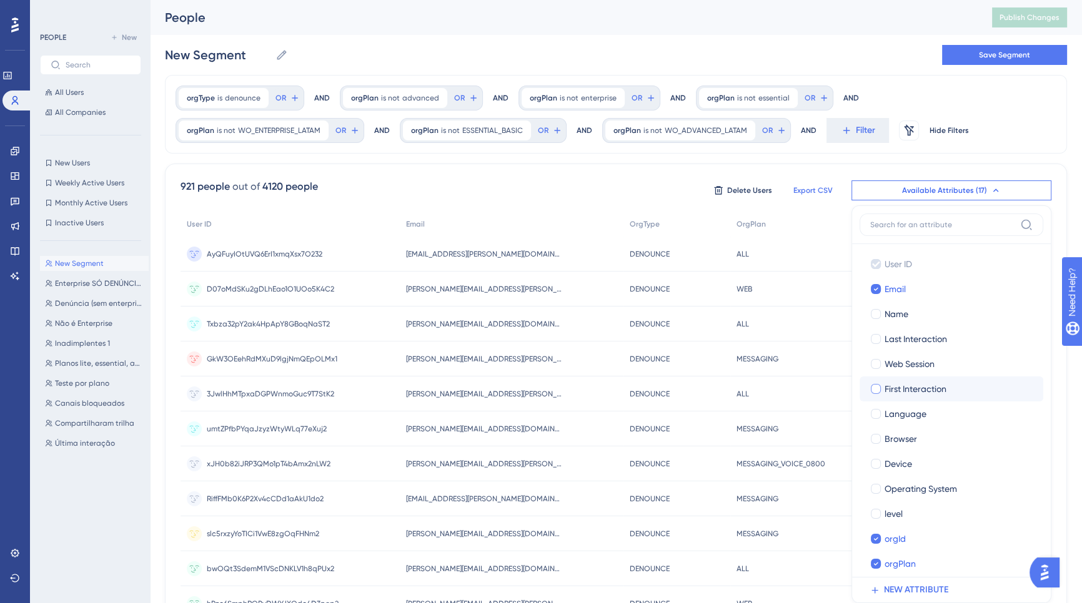
click at [826, 189] on span "Export CSV" at bounding box center [812, 190] width 39 height 10
